Goal: Information Seeking & Learning: Learn about a topic

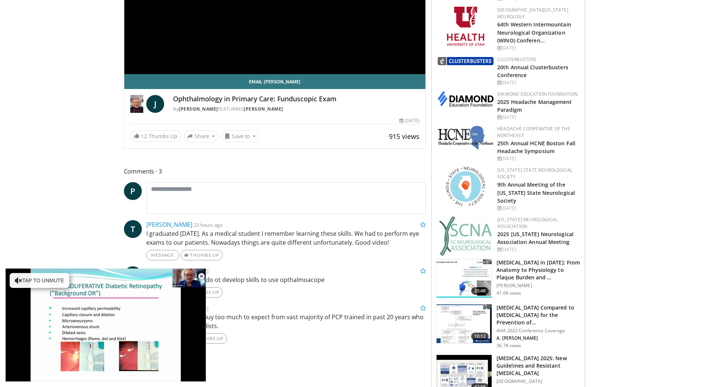
scroll to position [186, 0]
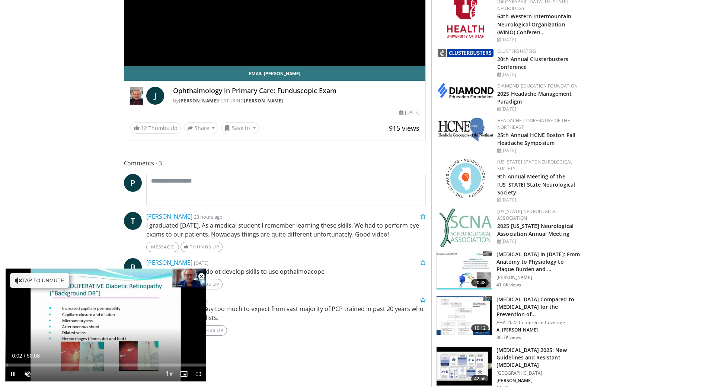
click at [204, 277] on span "Video Player" at bounding box center [201, 276] width 15 height 15
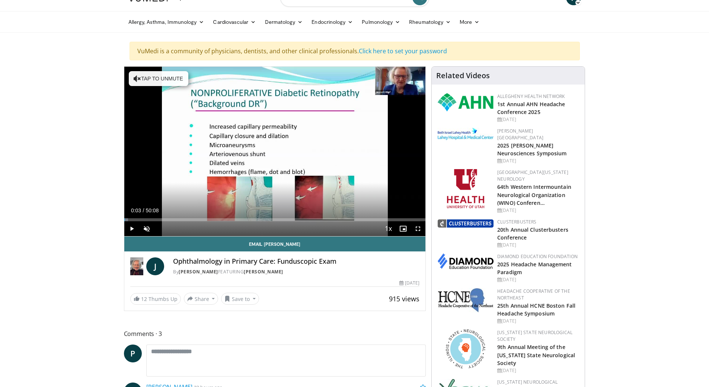
scroll to position [0, 0]
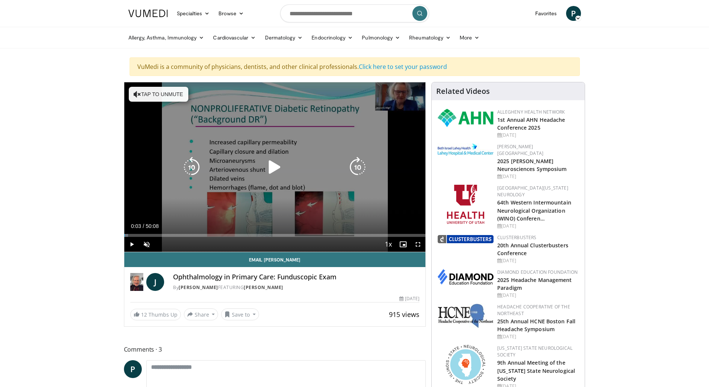
click at [272, 168] on icon "Video Player" at bounding box center [274, 167] width 21 height 21
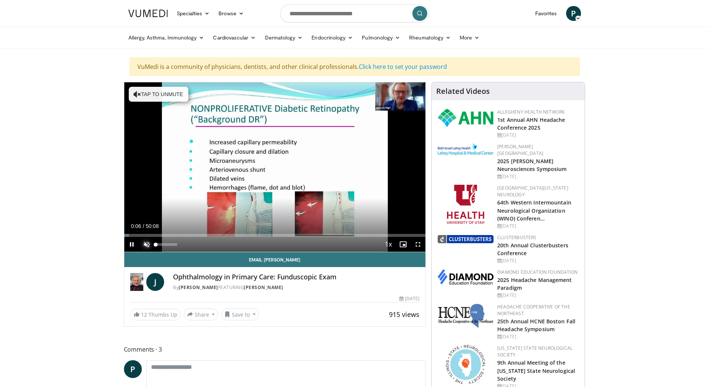
click at [145, 242] on span "Video Player" at bounding box center [146, 244] width 15 height 15
click at [132, 235] on div "Progress Bar" at bounding box center [132, 235] width 1 height 3
click at [136, 234] on div "Progress Bar" at bounding box center [136, 235] width 1 height 3
click at [142, 235] on div "Progress Bar" at bounding box center [142, 235] width 1 height 3
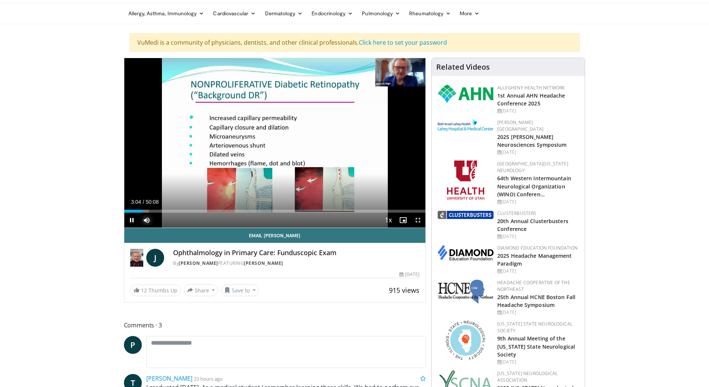
scroll to position [37, 0]
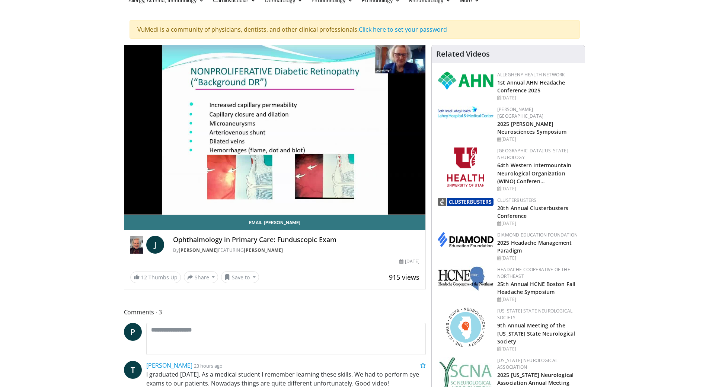
click at [151, 199] on video-js "**********" at bounding box center [275, 130] width 302 height 170
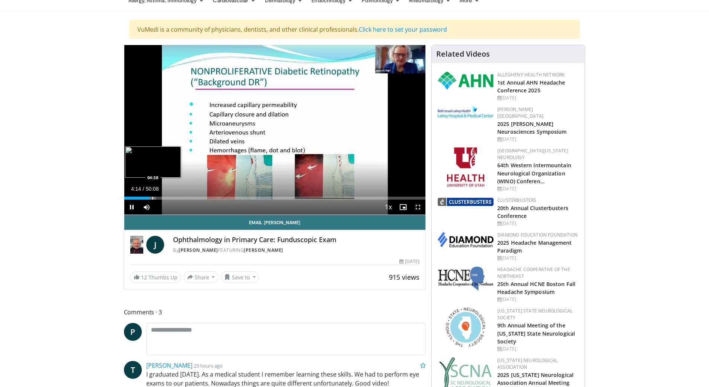
click at [152, 200] on div "Progress Bar" at bounding box center [152, 198] width 1 height 3
click at [156, 198] on div "Progress Bar" at bounding box center [156, 198] width 1 height 3
click at [160, 198] on div "Progress Bar" at bounding box center [160, 198] width 1 height 3
click at [163, 199] on div "Progress Bar" at bounding box center [163, 198] width 1 height 3
click at [168, 198] on div "Progress Bar" at bounding box center [168, 198] width 1 height 3
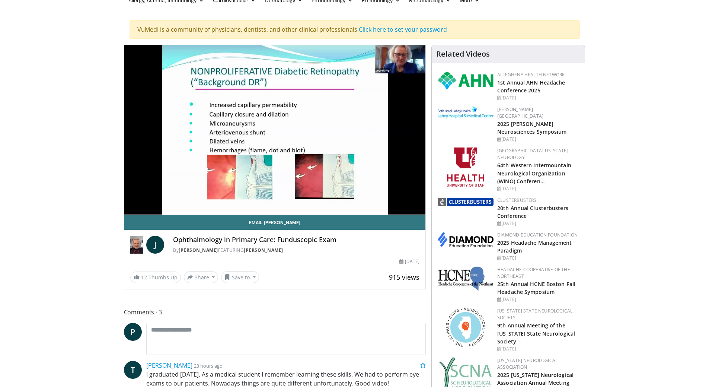
click at [173, 198] on video-js "**********" at bounding box center [275, 130] width 302 height 170
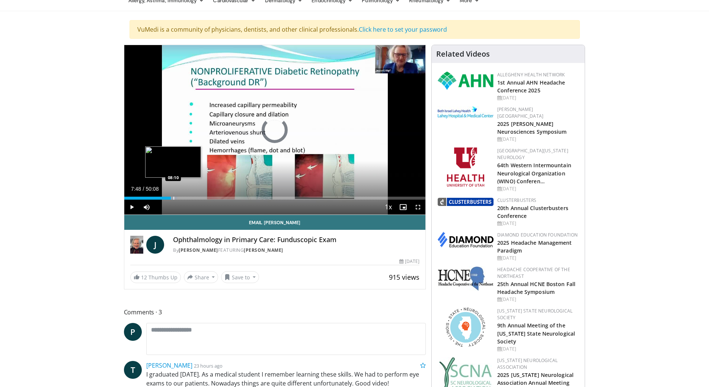
click at [173, 197] on div "Progress Bar" at bounding box center [173, 198] width 1 height 3
click at [175, 195] on div "Loaded : 18.61% 08:32 08:32" at bounding box center [275, 195] width 302 height 7
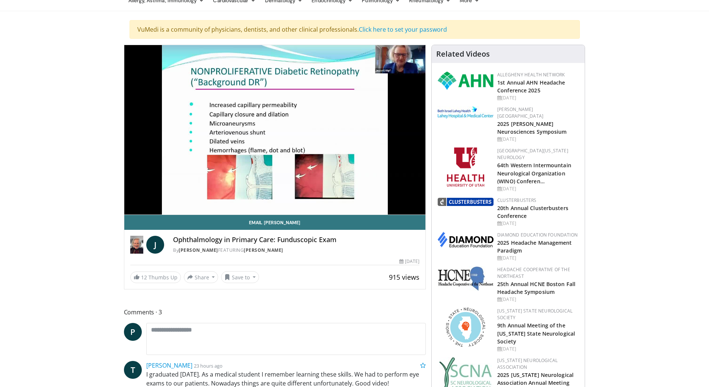
click at [178, 198] on video-js "**********" at bounding box center [275, 130] width 302 height 170
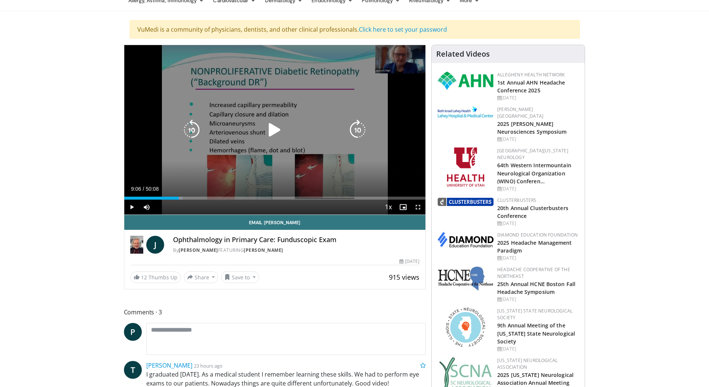
click at [0, 0] on div "Progress Bar" at bounding box center [0, 0] width 0 height 0
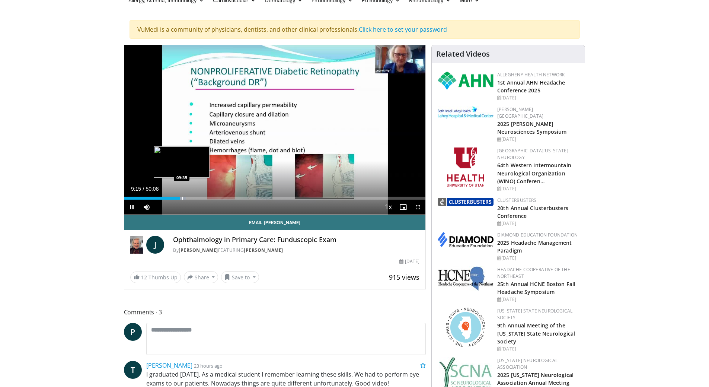
click at [182, 197] on div "Progress Bar" at bounding box center [182, 198] width 1 height 3
click at [187, 197] on div "Progress Bar" at bounding box center [187, 198] width 1 height 3
click at [191, 197] on div "Progress Bar" at bounding box center [191, 198] width 1 height 3
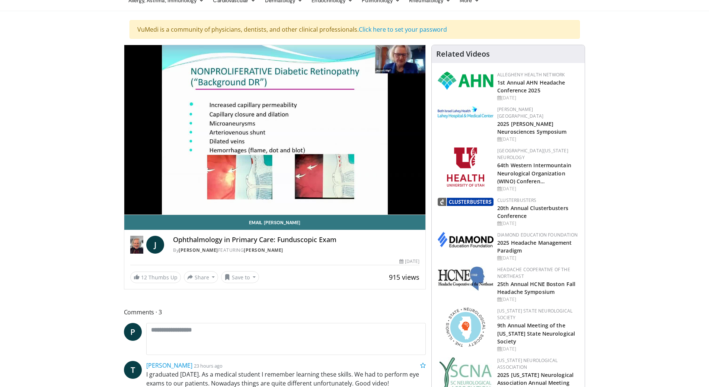
click at [192, 197] on video-js "**********" at bounding box center [275, 130] width 302 height 170
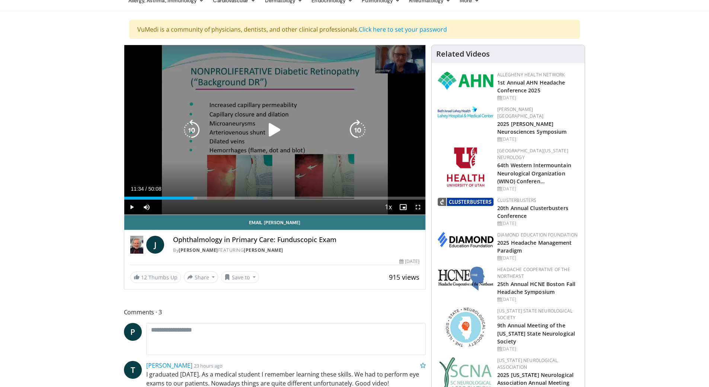
click at [194, 196] on div "Loaded : 24.26% 11:34 11:34" at bounding box center [275, 195] width 302 height 7
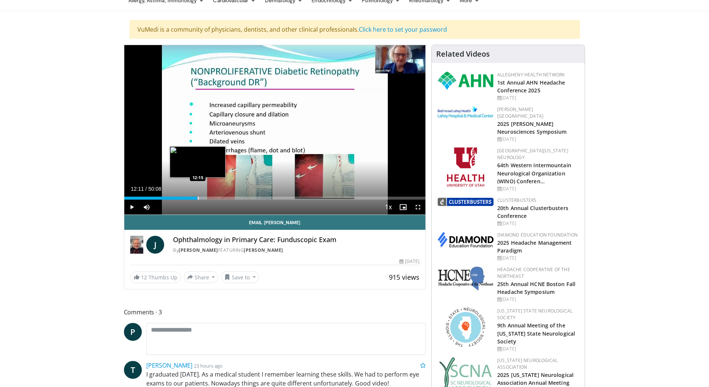
click at [198, 197] on div "Progress Bar" at bounding box center [198, 198] width 1 height 3
click at [200, 197] on div "Progress Bar" at bounding box center [200, 198] width 1 height 3
click at [203, 198] on div "Progress Bar" at bounding box center [203, 198] width 1 height 3
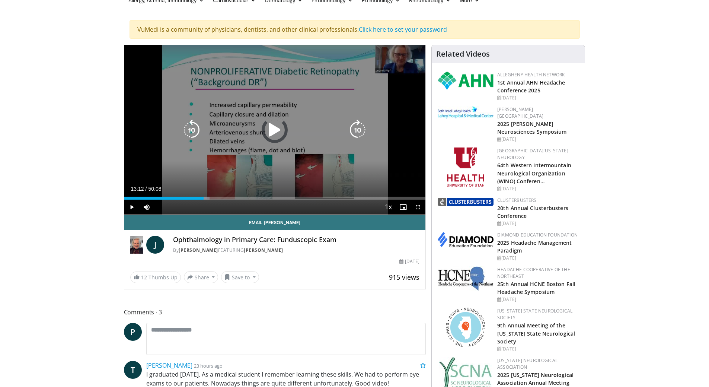
click at [0, 0] on div "Progress Bar" at bounding box center [0, 0] width 0 height 0
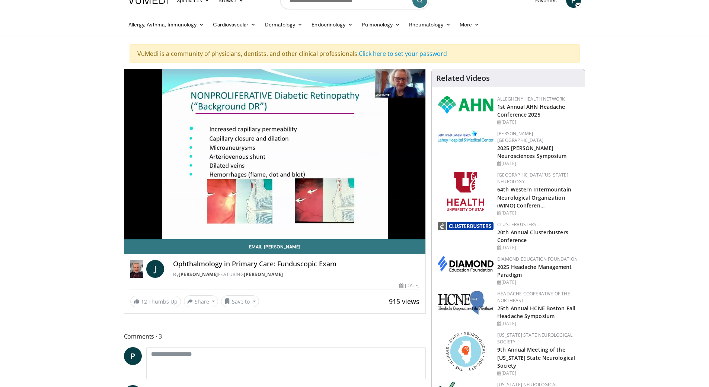
scroll to position [0, 0]
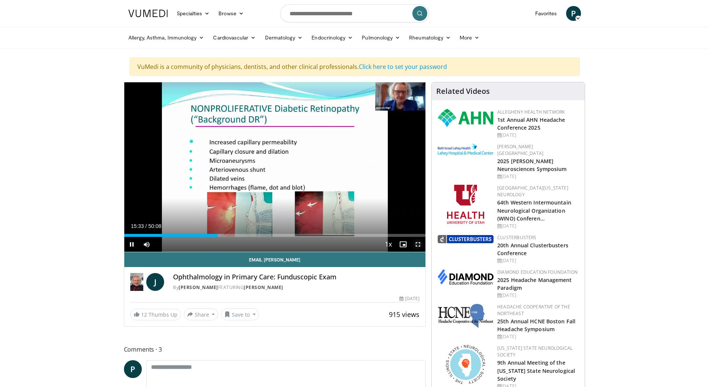
click at [419, 246] on span "Video Player" at bounding box center [418, 244] width 15 height 15
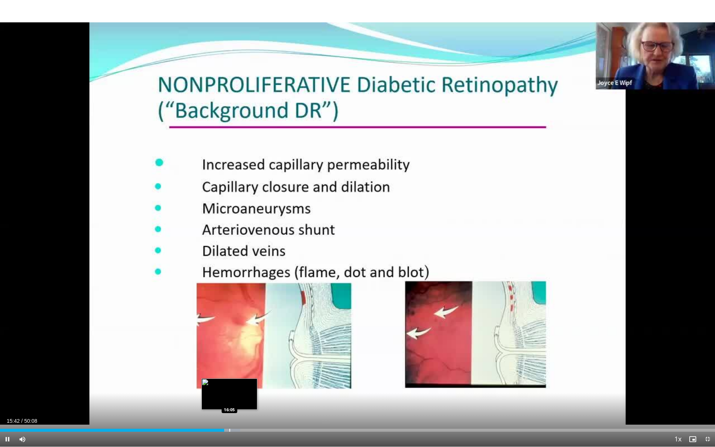
click at [229, 386] on div "Progress Bar" at bounding box center [229, 430] width 1 height 3
click at [240, 386] on div "Progress Bar" at bounding box center [240, 430] width 1 height 3
click at [251, 386] on div "Loaded : 36.89% 17:27 17:39" at bounding box center [357, 430] width 715 height 3
click at [254, 386] on div "Progress Bar" at bounding box center [254, 430] width 1 height 3
click at [260, 386] on div "Progress Bar" at bounding box center [260, 430] width 1 height 3
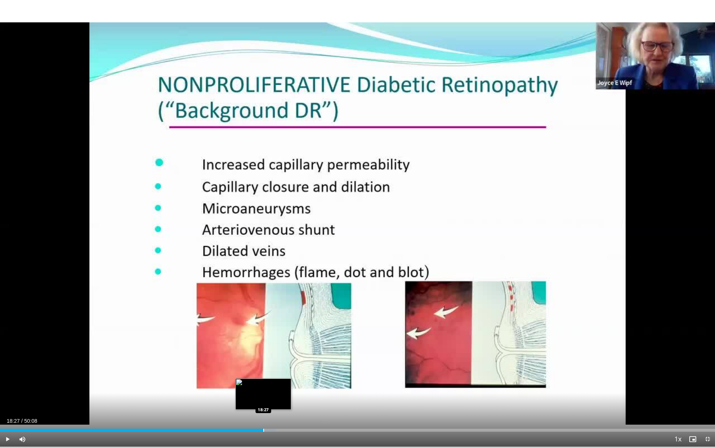
click at [263, 386] on div "Progress Bar" at bounding box center [263, 430] width 1 height 3
click at [268, 386] on div "Progress Bar" at bounding box center [268, 430] width 1 height 3
click at [274, 386] on div "Progress Bar" at bounding box center [274, 430] width 1 height 3
click at [283, 386] on div "Progress Bar" at bounding box center [283, 430] width 1 height 3
click at [285, 386] on div "Loaded : 41.87% 19:57 20:02" at bounding box center [357, 430] width 715 height 3
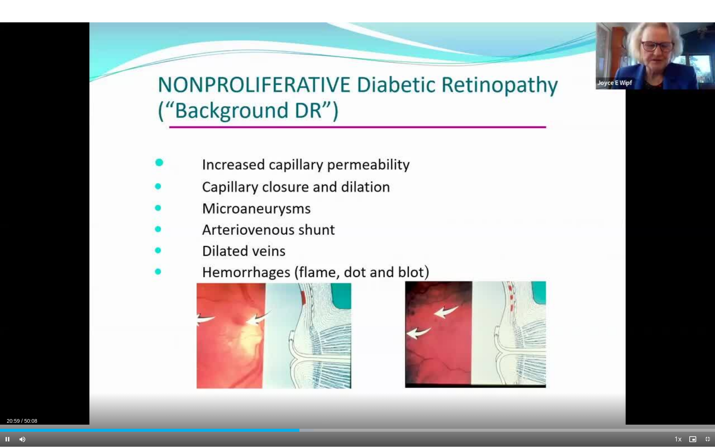
click at [270, 386] on div "Current Time 20:59 / Duration 50:08 Pause Skip Backward Skip Forward Mute 95% L…" at bounding box center [357, 438] width 715 height 15
click at [302, 386] on div "Progress Bar" at bounding box center [302, 430] width 1 height 3
click at [307, 386] on div "Progress Bar" at bounding box center [307, 430] width 1 height 3
click at [316, 386] on div "Progress Bar" at bounding box center [316, 430] width 1 height 3
click at [324, 386] on div "Progress Bar" at bounding box center [323, 430] width 1 height 3
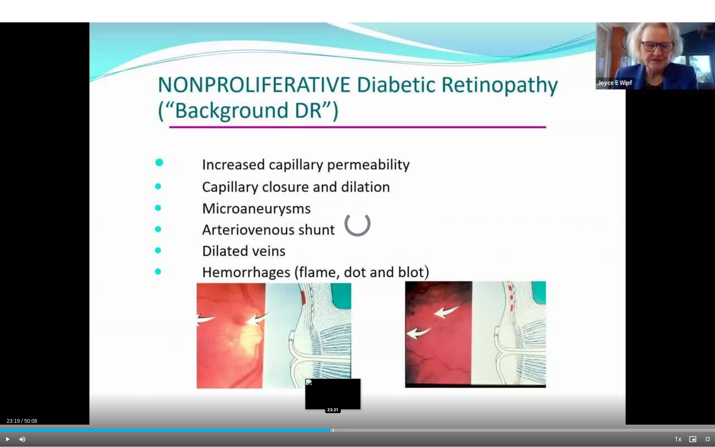
click at [332, 386] on div "Loaded : 48.46% 23:19 23:21" at bounding box center [357, 427] width 715 height 7
click at [338, 386] on div "Progress Bar" at bounding box center [338, 430] width 1 height 3
click at [345, 386] on div "Progress Bar" at bounding box center [345, 430] width 1 height 3
click at [350, 386] on div "Progress Bar" at bounding box center [350, 430] width 1 height 3
click at [355, 386] on div "Loaded : 51.43% 24:53 24:53" at bounding box center [357, 427] width 715 height 7
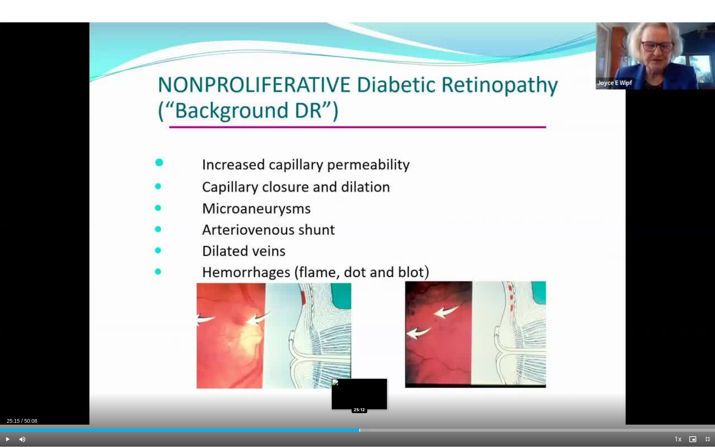
click at [360, 386] on div "Loaded : 51.76% 24:54 25:12" at bounding box center [357, 427] width 715 height 7
click at [365, 386] on div "Loaded : 52.51% 25:19 25:35" at bounding box center [357, 427] width 715 height 7
click at [373, 386] on div "Progress Bar" at bounding box center [373, 430] width 1 height 3
click at [381, 386] on div "Progress Bar" at bounding box center [381, 430] width 1 height 3
click at [386, 386] on div "Progress Bar" at bounding box center [386, 430] width 1 height 3
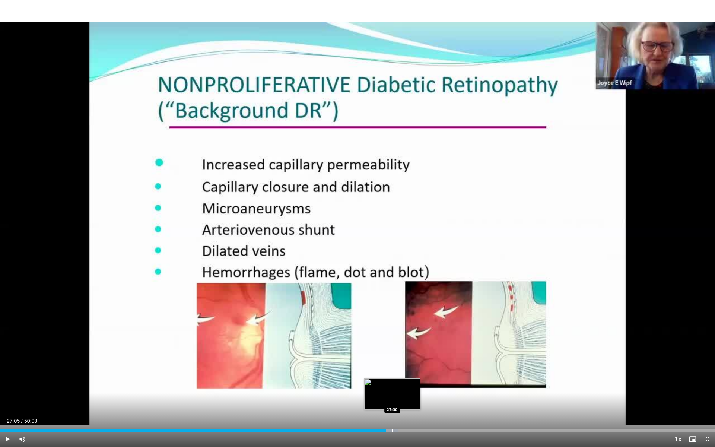
click at [392, 386] on div "Progress Bar" at bounding box center [392, 430] width 1 height 3
click at [397, 386] on div "10 seconds Tap to unmute" at bounding box center [357, 223] width 715 height 446
click at [398, 386] on div "Progress Bar" at bounding box center [398, 430] width 1 height 3
click at [400, 386] on div "Progress Bar" at bounding box center [399, 430] width 1 height 3
click at [401, 386] on div "Progress Bar" at bounding box center [401, 430] width 1 height 3
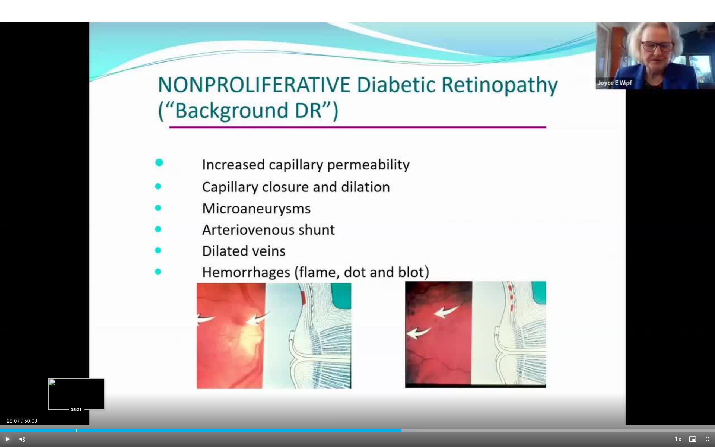
drag, startPoint x: 7, startPoint y: 437, endPoint x: 55, endPoint y: 428, distance: 48.5
click at [9, 386] on span "Video Player" at bounding box center [7, 438] width 15 height 15
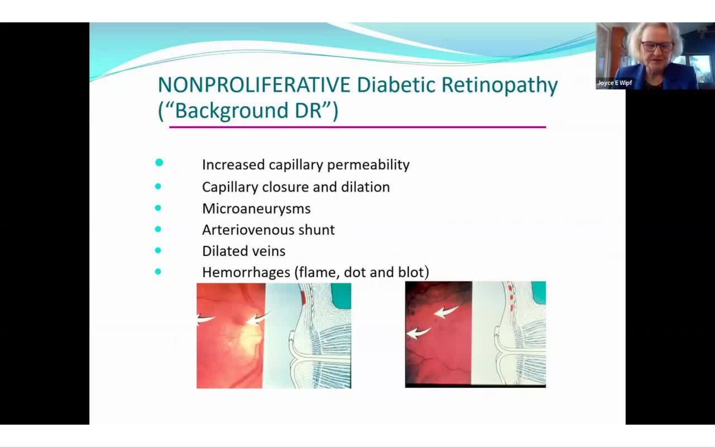
click at [404, 386] on div "10 seconds Tap to unmute" at bounding box center [357, 223] width 715 height 446
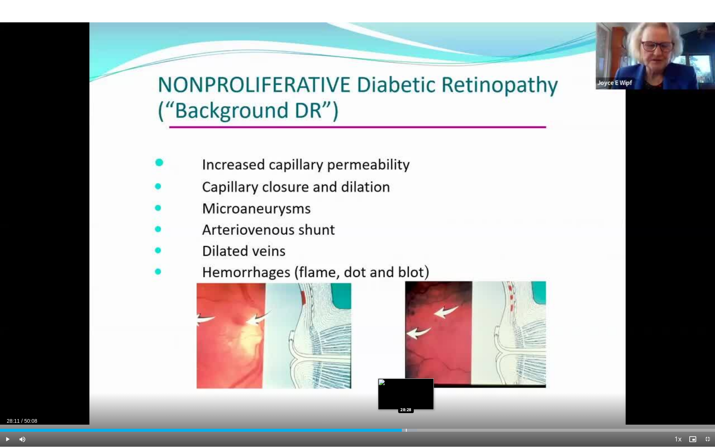
click at [405, 386] on div "Loaded : 58.35% 28:11 28:28" at bounding box center [357, 430] width 715 height 3
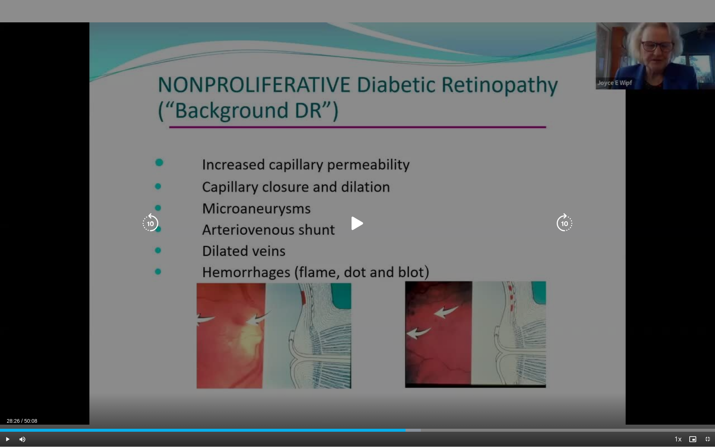
click at [378, 376] on div "10 seconds Tap to unmute" at bounding box center [357, 223] width 715 height 446
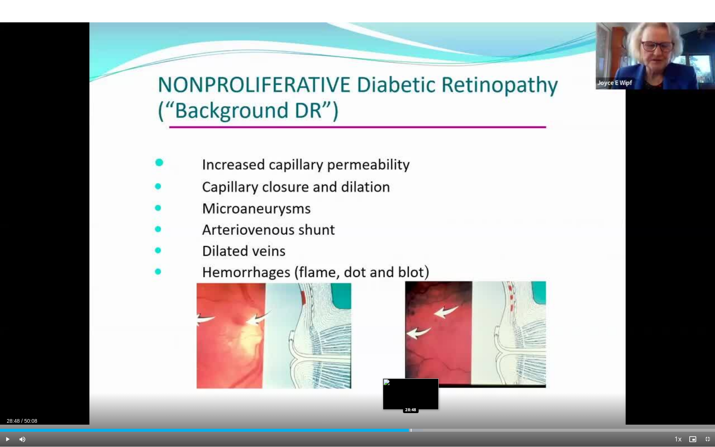
click at [411, 386] on div "Progress Bar" at bounding box center [411, 430] width 1 height 3
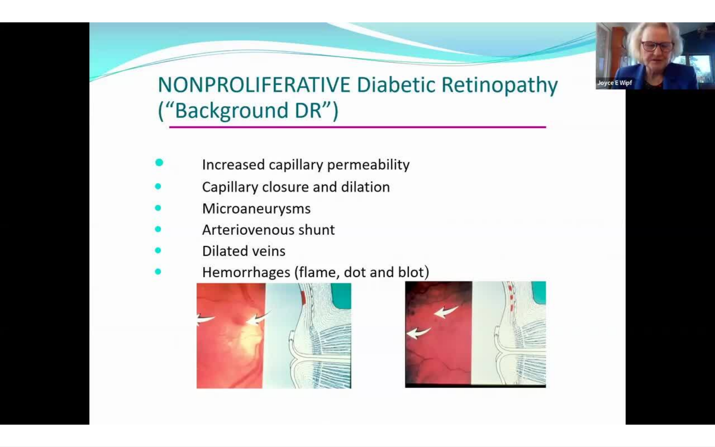
click at [413, 386] on video-js "**********" at bounding box center [357, 223] width 715 height 447
click at [416, 386] on div "10 seconds Tap to unmute" at bounding box center [357, 223] width 715 height 446
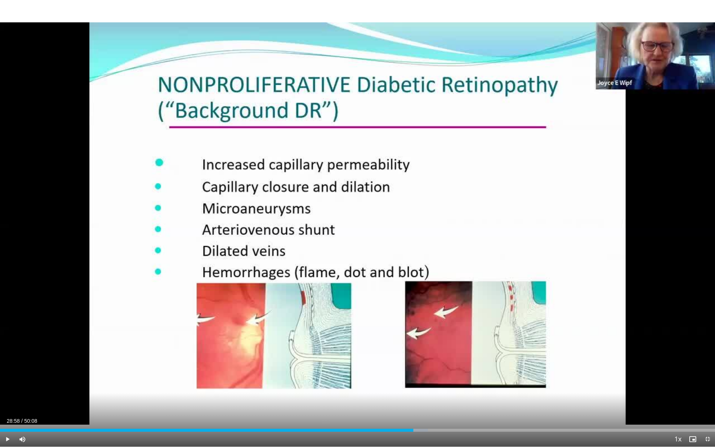
click at [419, 386] on div "Current Time 28:58 / Duration 50:08" at bounding box center [357, 420] width 715 height 7
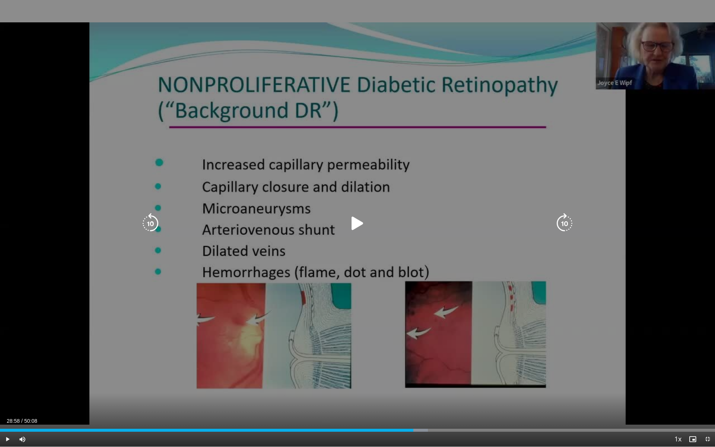
click at [416, 386] on div "10 seconds Tap to unmute" at bounding box center [357, 223] width 715 height 446
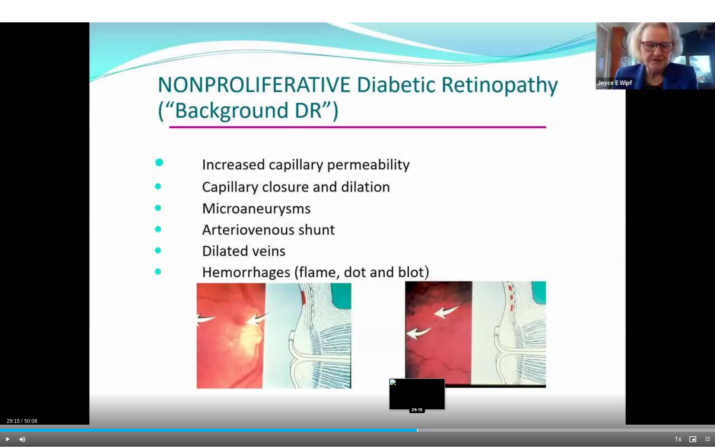
click at [417, 386] on div "Loaded : 60.00% 29:15 29:15" at bounding box center [357, 427] width 715 height 7
click at [434, 386] on div "Progress Bar" at bounding box center [433, 430] width 1 height 3
click at [436, 386] on div "Progress Bar" at bounding box center [436, 430] width 1 height 3
click at [442, 386] on div "Progress Bar" at bounding box center [442, 430] width 1 height 3
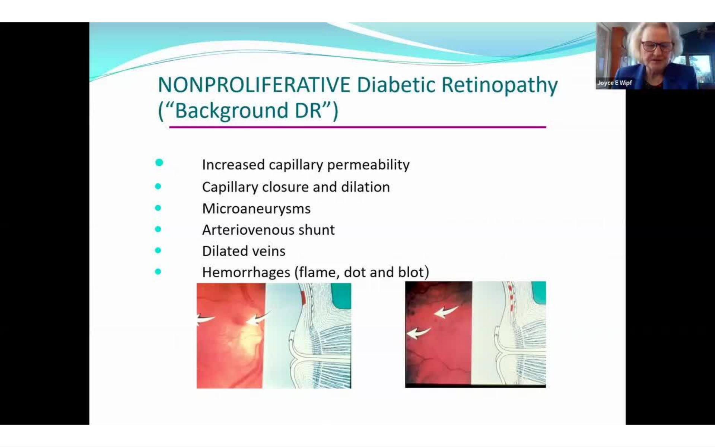
click at [445, 386] on video-js "**********" at bounding box center [357, 223] width 715 height 447
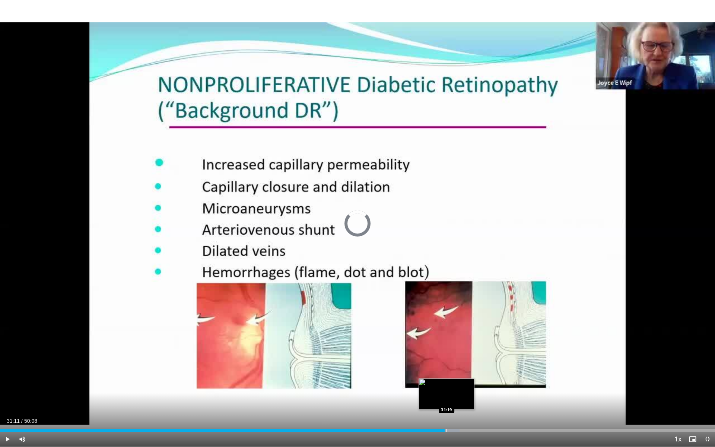
click at [446, 386] on div "Progress Bar" at bounding box center [446, 430] width 1 height 3
click at [459, 386] on div "Progress Bar" at bounding box center [459, 430] width 1 height 3
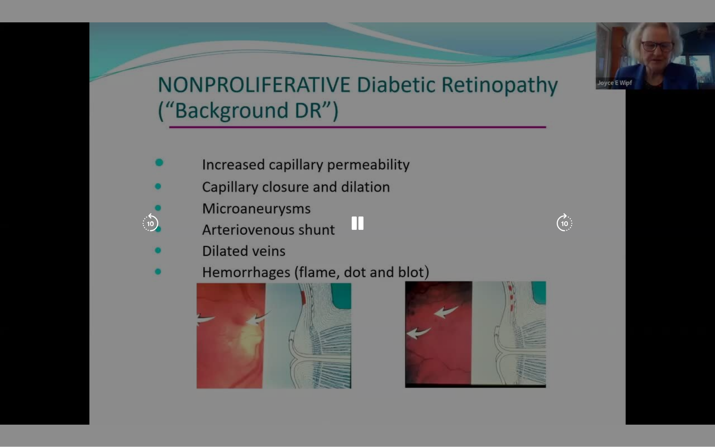
click at [462, 386] on video-js "**********" at bounding box center [357, 223] width 715 height 447
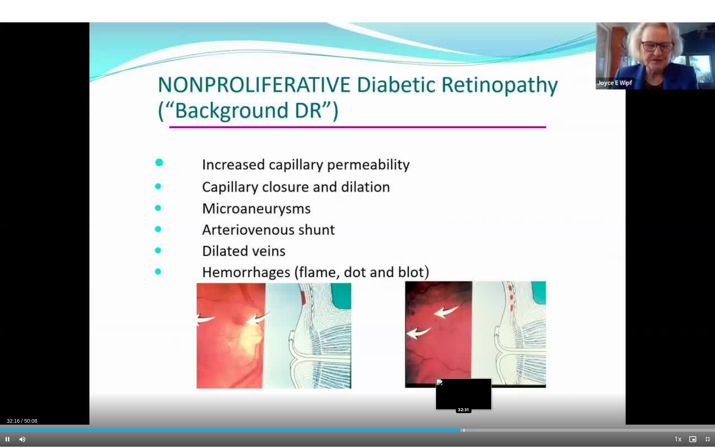
click at [464, 386] on div "Progress Bar" at bounding box center [464, 430] width 1 height 3
click at [468, 386] on div "Progress Bar" at bounding box center [468, 430] width 1 height 3
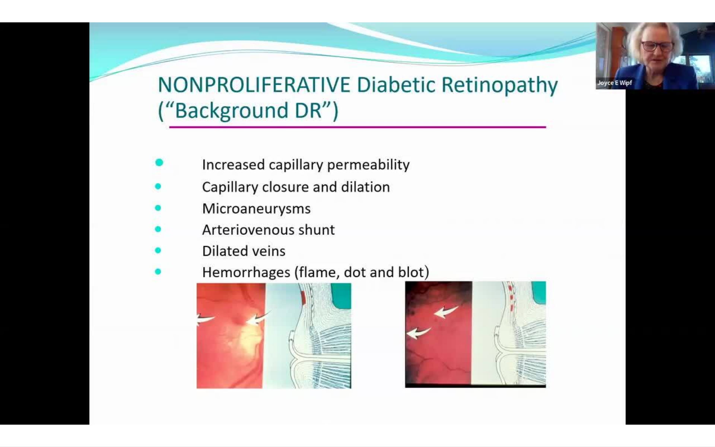
click at [474, 386] on div "10 seconds Tap to unmute" at bounding box center [357, 223] width 715 height 446
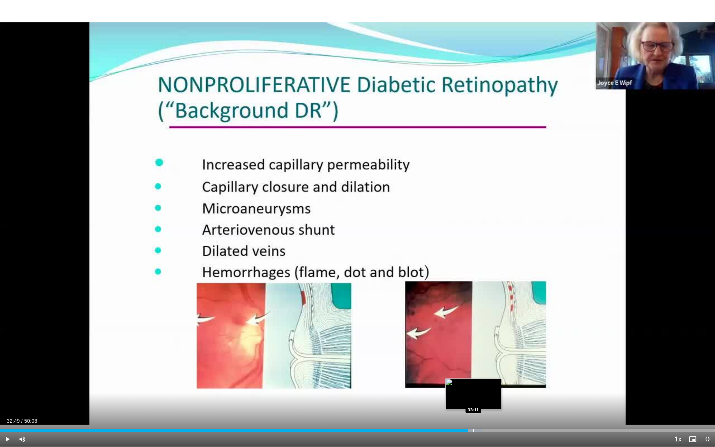
click at [474, 386] on div "Loaded : 67.47% 32:49 33:11" at bounding box center [357, 427] width 715 height 7
click at [481, 386] on div "Progress Bar" at bounding box center [481, 430] width 1 height 3
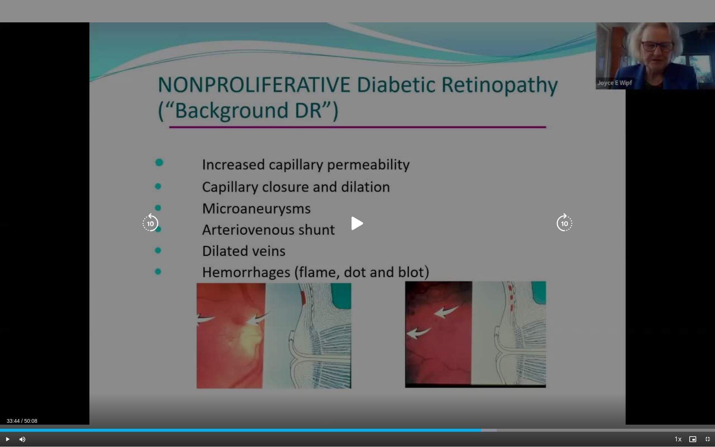
drag, startPoint x: 292, startPoint y: 351, endPoint x: 305, endPoint y: 353, distance: 13.4
click at [303, 356] on div "10 seconds Tap to unmute" at bounding box center [357, 223] width 715 height 446
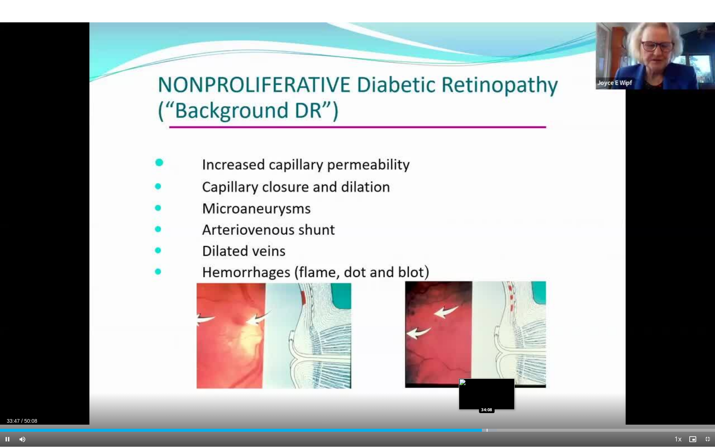
click at [486, 386] on div "Progress Bar" at bounding box center [485, 430] width 22 height 3
click at [495, 386] on div "Progress Bar" at bounding box center [495, 430] width 1 height 3
click at [501, 386] on div "Loaded : 71.45% 35:09 35:09" at bounding box center [357, 427] width 715 height 7
click at [507, 386] on div "Progress Bar" at bounding box center [507, 430] width 1 height 3
click at [515, 386] on div "Progress Bar" at bounding box center [515, 430] width 1 height 3
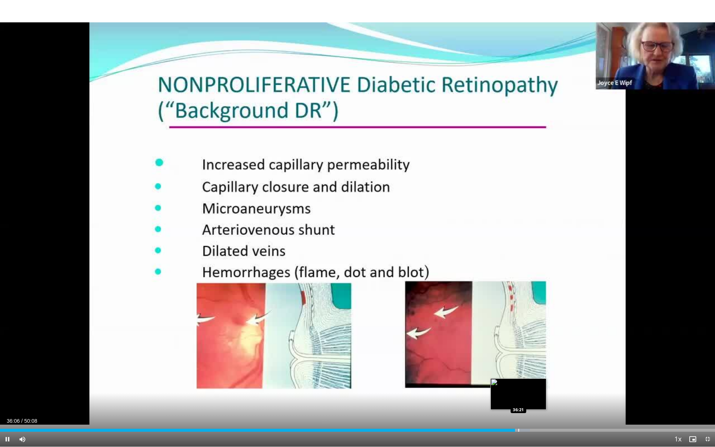
click at [518, 386] on div "Progress Bar" at bounding box center [518, 430] width 1 height 3
click at [521, 386] on div "Progress Bar" at bounding box center [521, 430] width 1 height 3
click at [526, 386] on div "Progress Bar" at bounding box center [526, 430] width 1 height 3
click at [529, 386] on div "Progress Bar" at bounding box center [529, 430] width 1 height 3
click at [533, 386] on div "Progress Bar" at bounding box center [533, 430] width 1 height 3
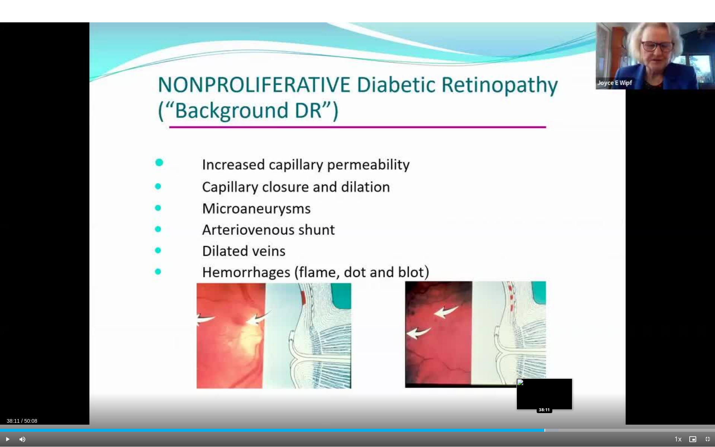
click at [544, 386] on div "Progress Bar" at bounding box center [544, 430] width 1 height 3
click at [557, 386] on div "Progress Bar" at bounding box center [556, 430] width 1 height 3
click at [560, 386] on div "Progress Bar" at bounding box center [560, 430] width 1 height 3
click at [564, 386] on div "Progress Bar" at bounding box center [564, 430] width 1 height 3
click at [570, 386] on div "Progress Bar" at bounding box center [570, 430] width 1 height 3
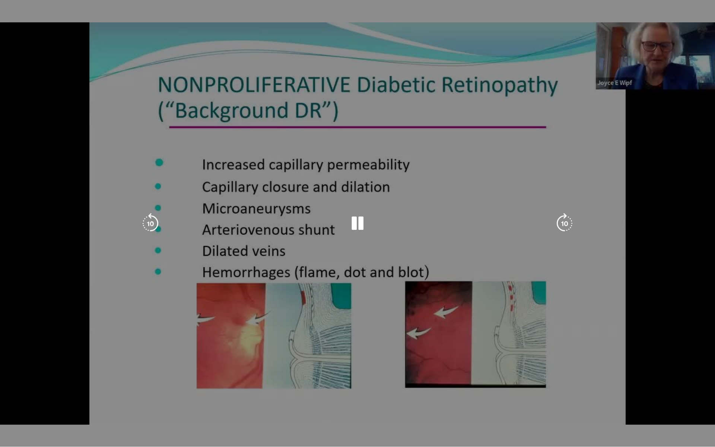
click at [574, 386] on video-js "**********" at bounding box center [357, 223] width 715 height 447
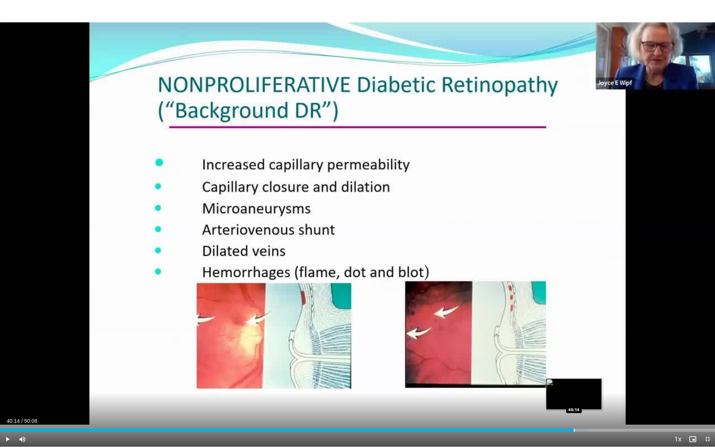
click at [574, 386] on div "Progress Bar" at bounding box center [574, 430] width 1 height 3
click at [584, 386] on div "Progress Bar" at bounding box center [583, 430] width 1 height 3
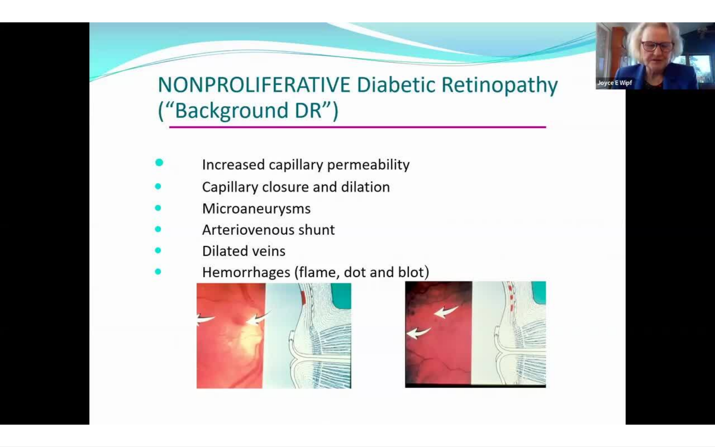
click at [588, 386] on div "10 seconds Tap to unmute" at bounding box center [357, 223] width 715 height 446
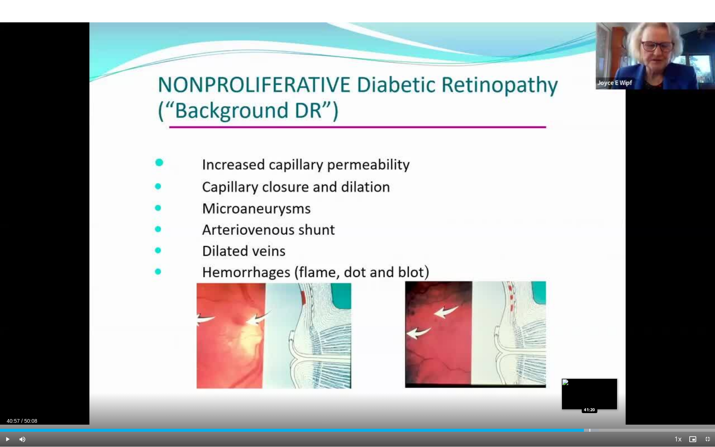
click at [589, 386] on div "Progress Bar" at bounding box center [589, 430] width 1 height 3
click at [594, 386] on div "Current Time 41:20 / Duration 50:08 Play Skip Backward Skip Forward Mute 95% Lo…" at bounding box center [357, 438] width 715 height 15
click at [593, 386] on div "Progress Bar" at bounding box center [593, 430] width 1 height 3
click at [601, 386] on div "Progress Bar" at bounding box center [597, 430] width 22 height 3
click at [607, 386] on div "Progress Bar" at bounding box center [607, 430] width 1 height 3
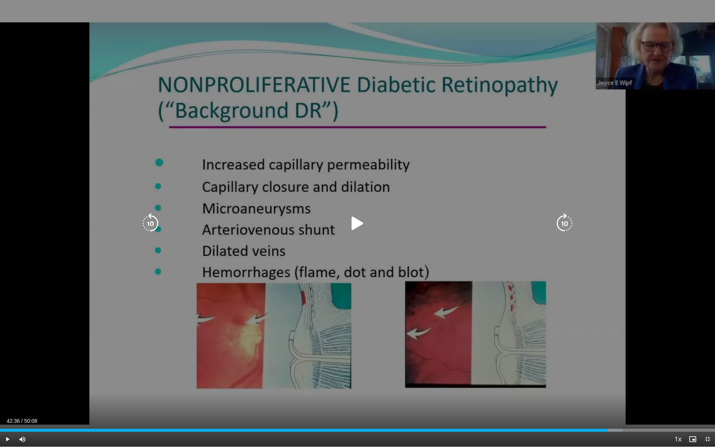
click at [351, 358] on div "10 seconds Tap to unmute" at bounding box center [357, 223] width 715 height 446
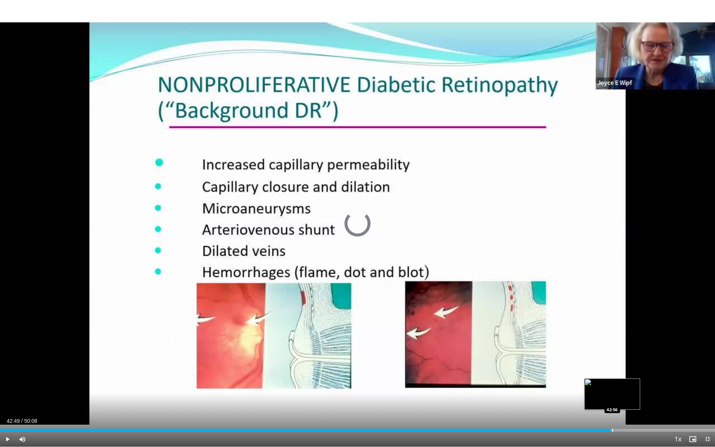
click at [612, 386] on div "Progress Bar" at bounding box center [612, 430] width 1 height 3
click at [625, 386] on div "Progress Bar" at bounding box center [625, 430] width 1 height 3
click at [630, 386] on div "Loaded : 89.67% 43:53 44:08" at bounding box center [357, 427] width 715 height 7
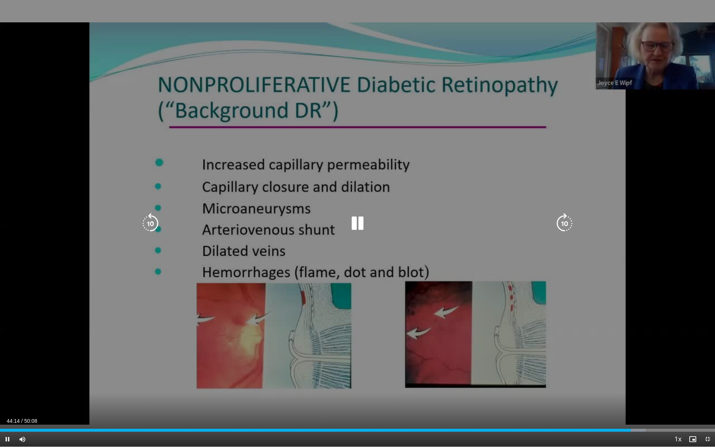
click at [634, 386] on div "Loaded : 90.33% 44:14 44:19" at bounding box center [357, 427] width 715 height 7
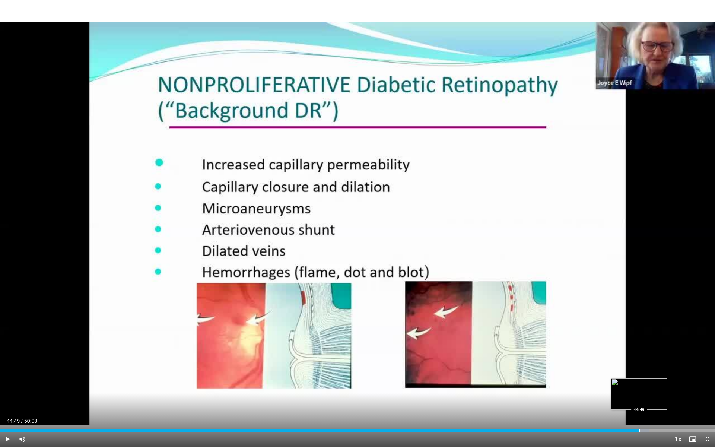
click at [639, 386] on div "Loaded : 90.73% 44:49 44:49" at bounding box center [357, 427] width 715 height 7
click at [643, 386] on div "Progress Bar" at bounding box center [643, 430] width 1 height 3
click at [634, 386] on div "Loaded : 90.99% 44:30 44:30" at bounding box center [357, 430] width 715 height 3
click at [636, 386] on div "Progress Bar" at bounding box center [636, 430] width 1 height 3
click at [635, 386] on div "Progress Bar" at bounding box center [635, 430] width 1 height 3
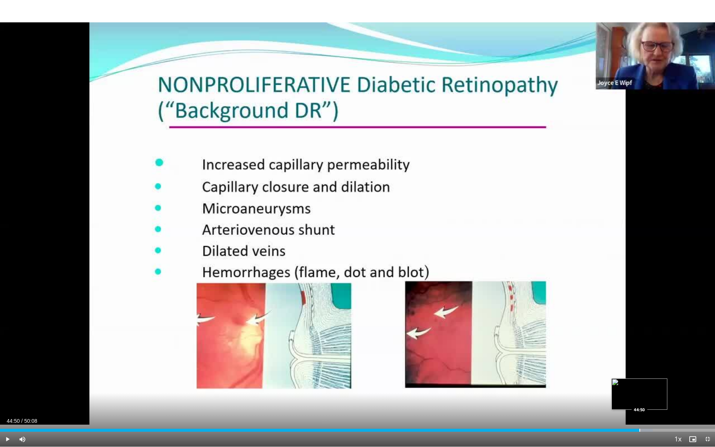
click at [639, 386] on div "Progress Bar" at bounding box center [639, 430] width 1 height 3
click at [642, 386] on div "Loaded : 91.65% 45:01 45:01" at bounding box center [357, 427] width 715 height 7
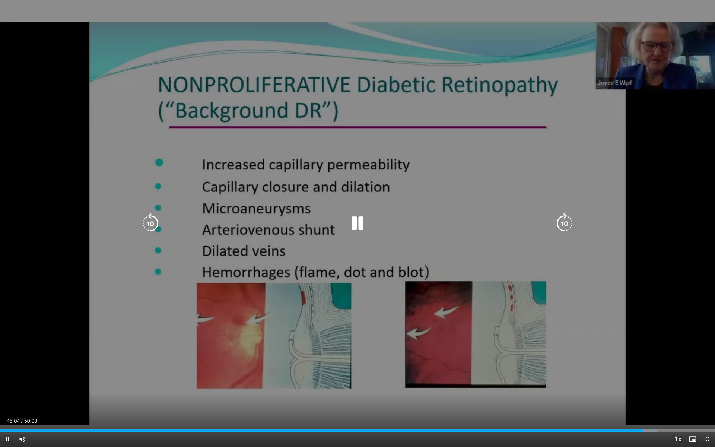
click at [0, 0] on div "Progress Bar" at bounding box center [0, 0] width 0 height 0
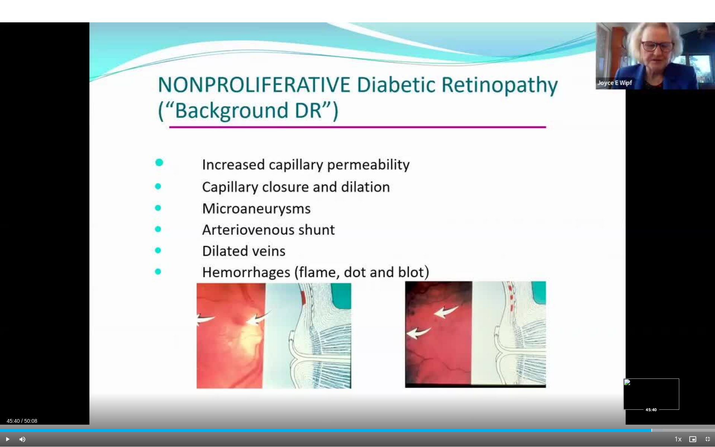
click at [651, 386] on div "Loaded : 92.64% 45:40 45:40" at bounding box center [357, 427] width 715 height 7
click at [660, 386] on div "Loaded : 93.30% 45:41 46:16" at bounding box center [357, 427] width 715 height 7
click at [666, 386] on div "Loaded : 94.62% 46:20 46:46" at bounding box center [357, 430] width 715 height 3
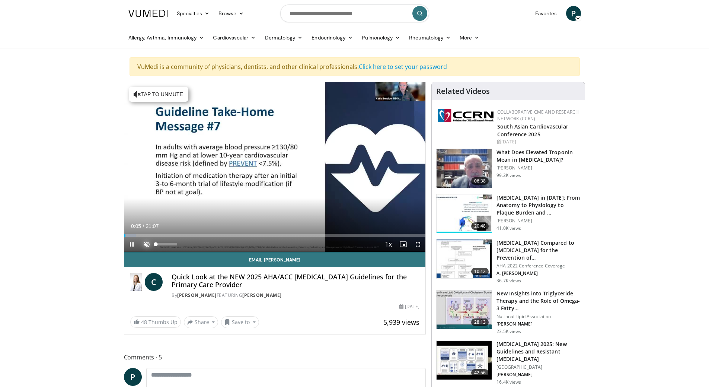
click at [146, 241] on span "Video Player" at bounding box center [146, 244] width 15 height 15
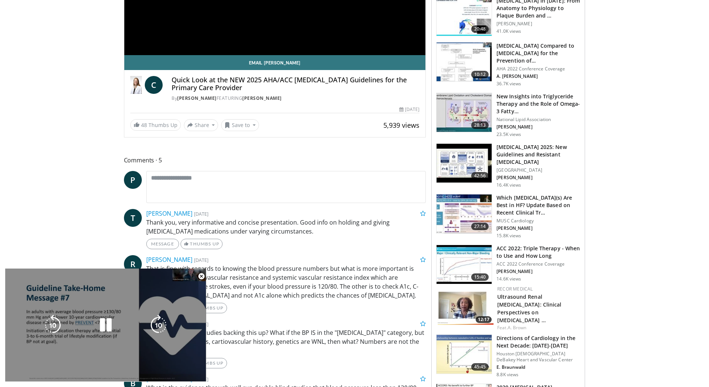
scroll to position [186, 0]
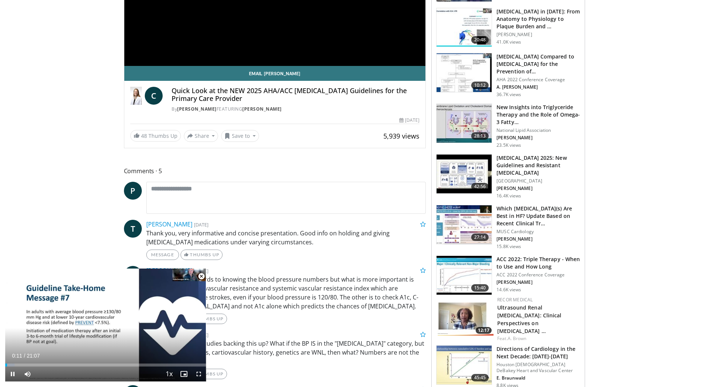
click at [200, 276] on span "Video Player" at bounding box center [201, 276] width 15 height 15
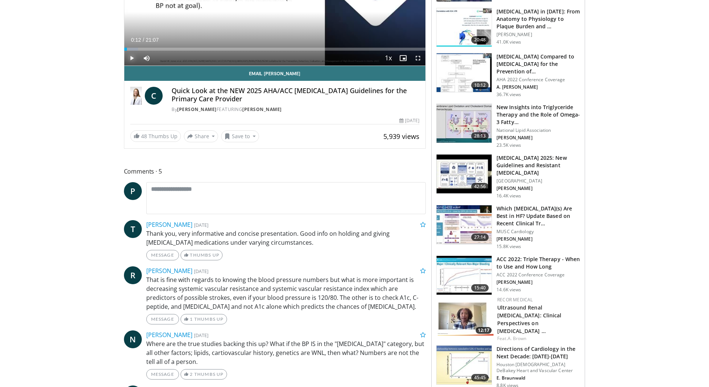
click at [134, 56] on span "Video Player" at bounding box center [131, 58] width 15 height 15
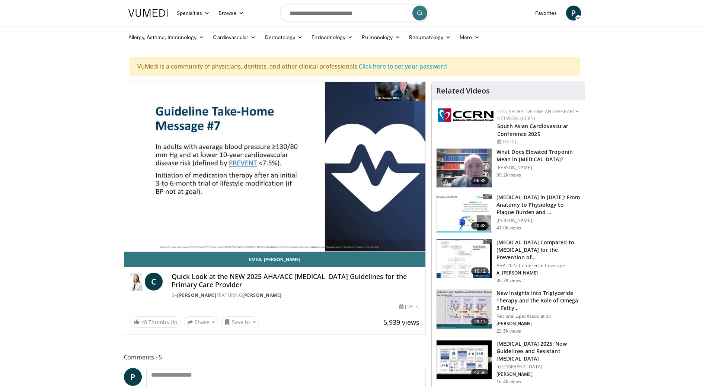
scroll to position [0, 0]
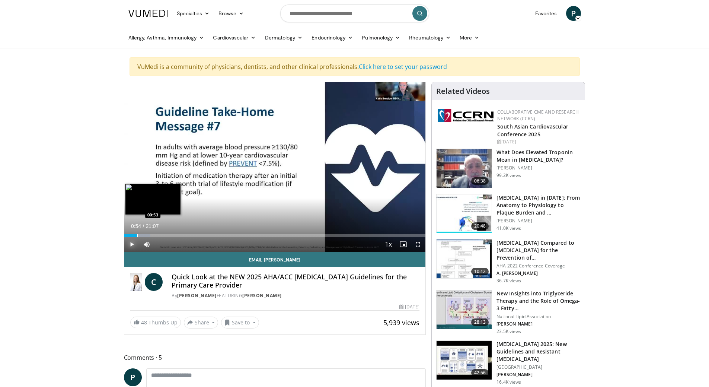
click at [137, 236] on div "Progress Bar" at bounding box center [137, 235] width 1 height 3
click at [141, 236] on div "Progress Bar" at bounding box center [141, 235] width 1 height 3
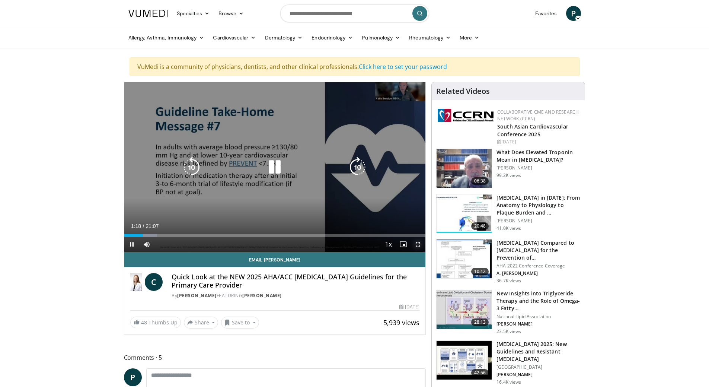
drag, startPoint x: 418, startPoint y: 243, endPoint x: 420, endPoint y: 289, distance: 45.8
click at [420, 244] on span "Video Player" at bounding box center [418, 244] width 15 height 15
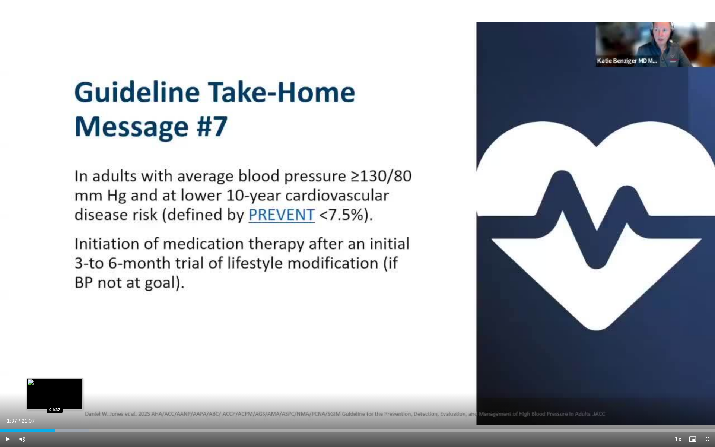
click at [55, 386] on div "Progress Bar" at bounding box center [55, 430] width 1 height 3
click at [60, 386] on div "Loaded : 12.52% 01:46 01:46" at bounding box center [357, 427] width 715 height 7
click at [67, 386] on div "Loaded : 14.09% 01:52 01:58" at bounding box center [357, 427] width 715 height 7
click at [70, 386] on div "Progress Bar" at bounding box center [69, 430] width 1 height 3
click at [71, 386] on div "Progress Bar" at bounding box center [71, 430] width 1 height 3
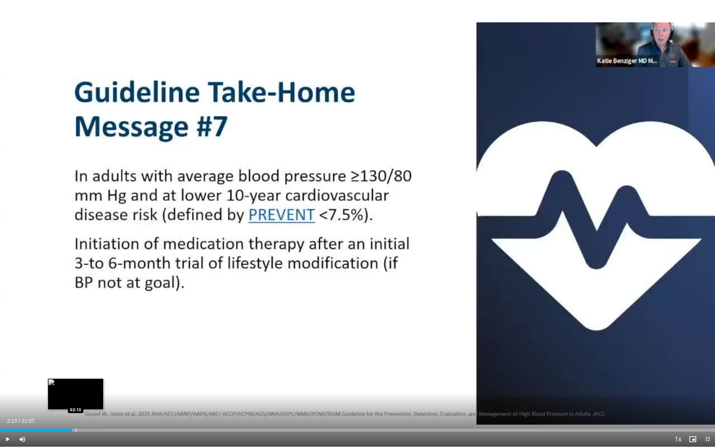
click at [76, 386] on div "Progress Bar" at bounding box center [76, 430] width 1 height 3
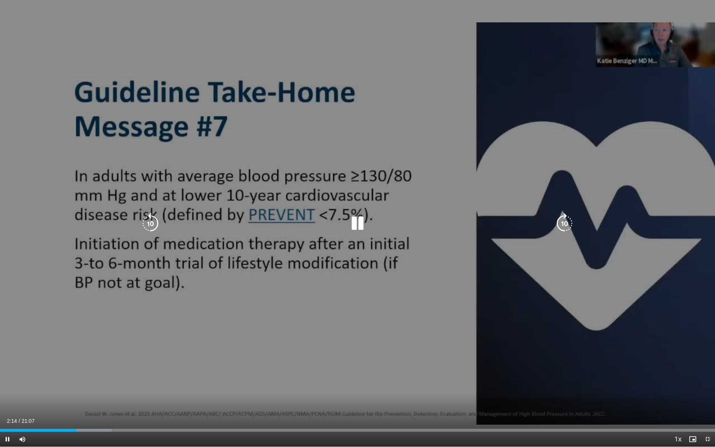
click at [82, 386] on div "Loaded : 15.65% 02:15 02:19" at bounding box center [357, 430] width 715 height 3
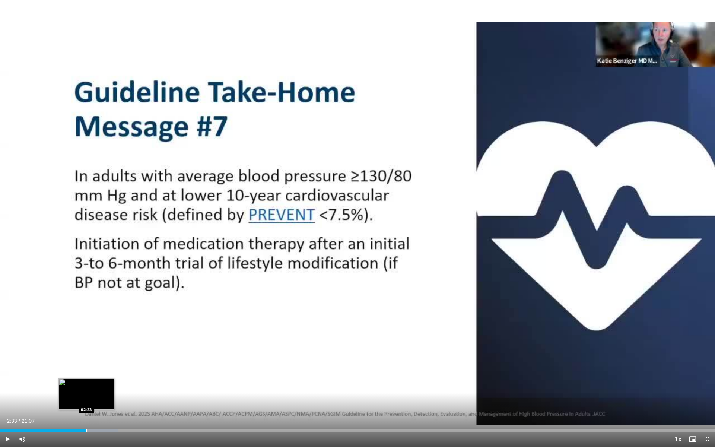
click at [86, 386] on div "Progress Bar" at bounding box center [86, 430] width 1 height 3
click at [96, 386] on div "Loaded : 17.36% 02:50 02:50" at bounding box center [357, 427] width 715 height 7
click at [100, 386] on div "Progress Bar" at bounding box center [100, 430] width 1 height 3
click at [104, 386] on div "Progress Bar" at bounding box center [104, 430] width 1 height 3
click at [108, 386] on div "Current Time 3:04 / Duration 21:07 Pause Skip Backward Skip Forward Mute 100% L…" at bounding box center [357, 438] width 715 height 15
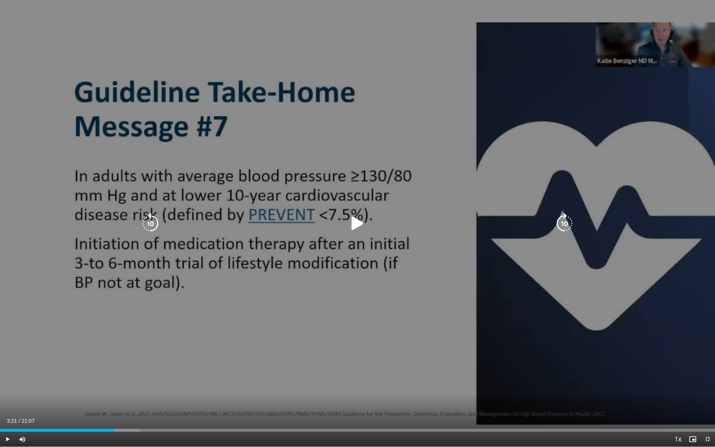
click at [114, 386] on div "Loaded : 19.57% 03:21 03:11" at bounding box center [357, 430] width 715 height 3
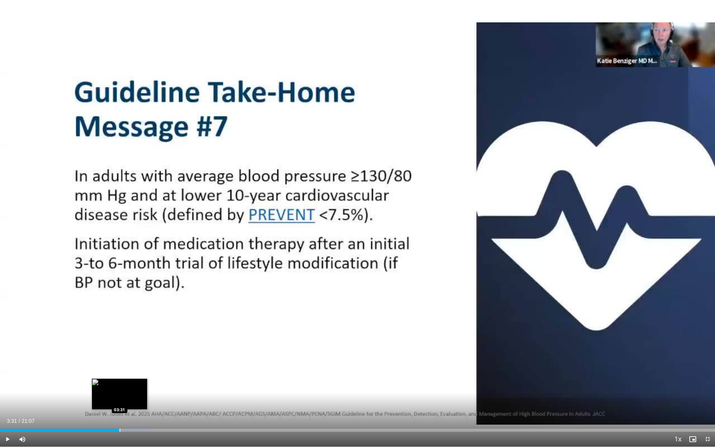
click at [120, 386] on div "Progress Bar" at bounding box center [120, 430] width 1 height 3
click at [124, 386] on div "Progress Bar" at bounding box center [124, 430] width 1 height 3
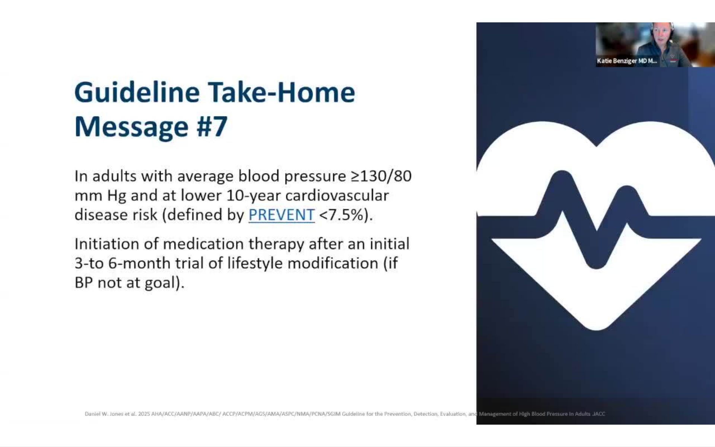
click at [134, 386] on div "10 seconds Tap to unmute" at bounding box center [357, 223] width 715 height 446
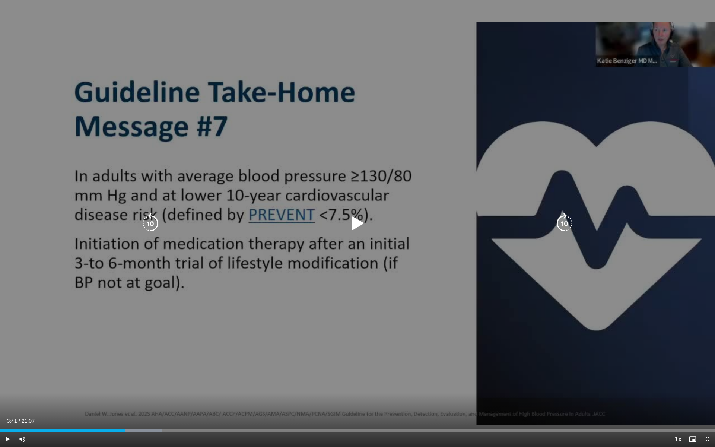
drag, startPoint x: 120, startPoint y: 362, endPoint x: 112, endPoint y: 382, distance: 22.2
click at [121, 364] on div "10 seconds Tap to unmute" at bounding box center [357, 223] width 715 height 446
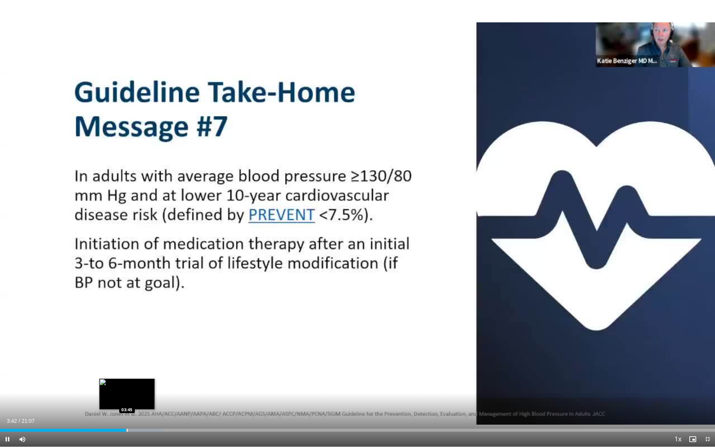
click at [128, 386] on div "Progress Bar" at bounding box center [127, 430] width 1 height 3
click at [134, 386] on div "Progress Bar" at bounding box center [133, 430] width 1 height 3
click at [143, 386] on div "Progress Bar" at bounding box center [143, 430] width 1 height 3
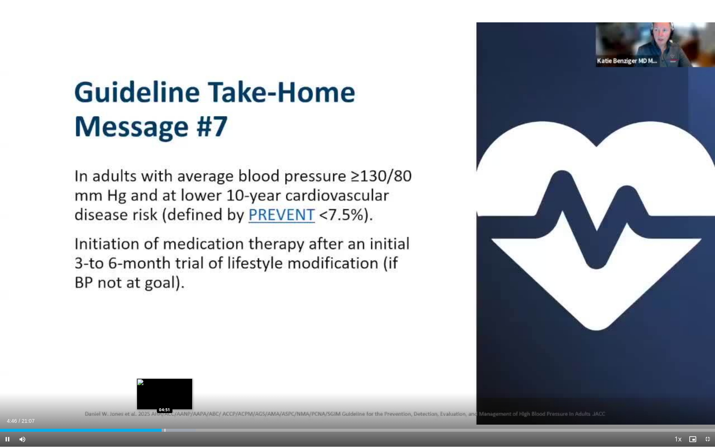
click at [165, 386] on div "Loaded : 27.40% 04:46 04:51" at bounding box center [357, 427] width 715 height 7
click at [171, 386] on div "Progress Bar" at bounding box center [170, 430] width 1 height 3
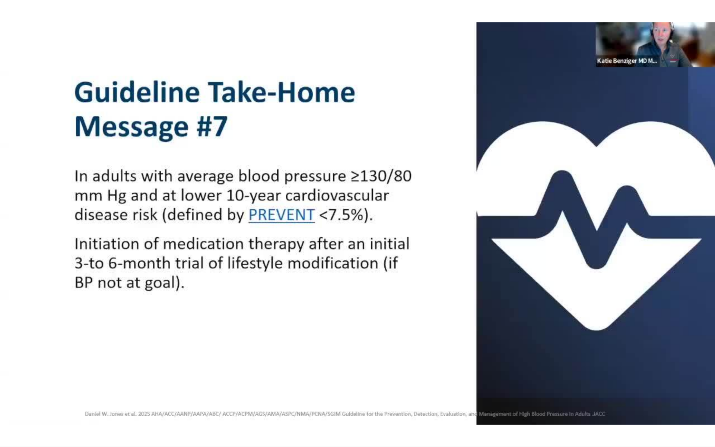
click at [187, 386] on video-js "**********" at bounding box center [357, 223] width 715 height 447
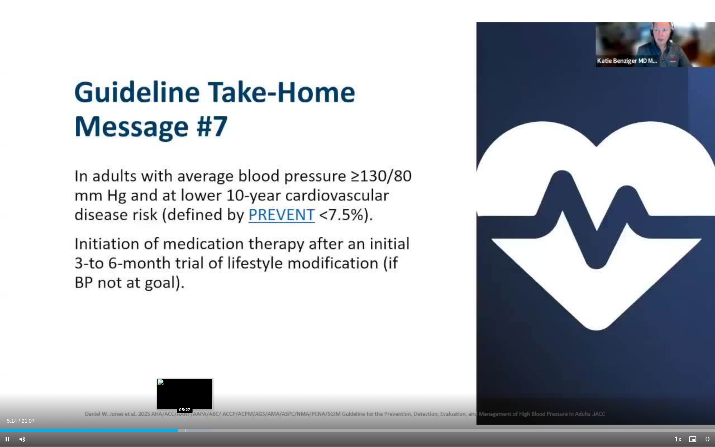
click at [185, 386] on div "Progress Bar" at bounding box center [185, 430] width 1 height 3
click at [189, 386] on div "Progress Bar" at bounding box center [189, 430] width 1 height 3
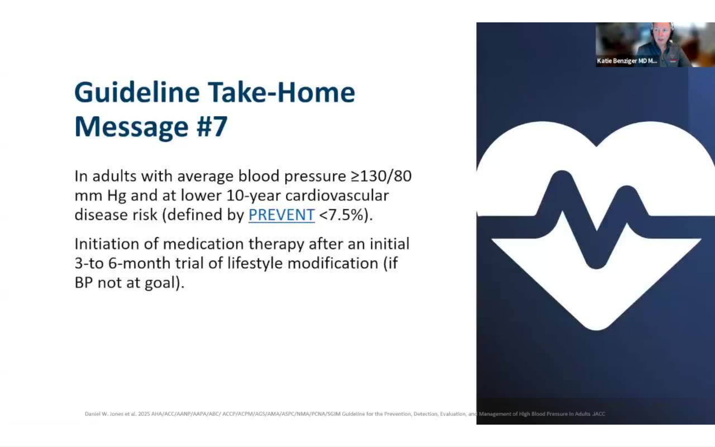
click at [196, 386] on video-js "**********" at bounding box center [357, 223] width 715 height 447
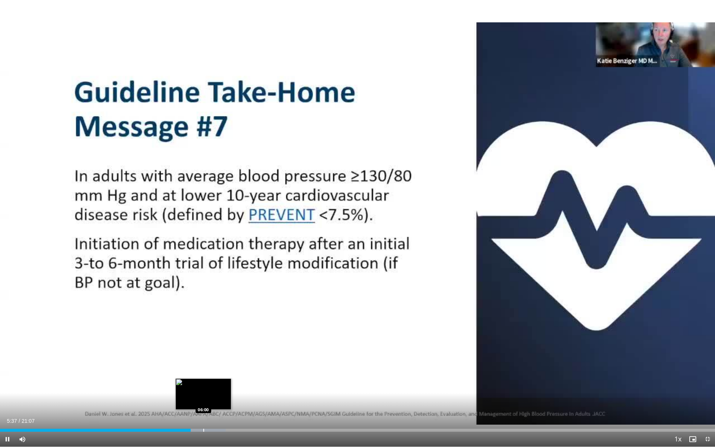
click at [204, 386] on div "Progress Bar" at bounding box center [203, 430] width 1 height 3
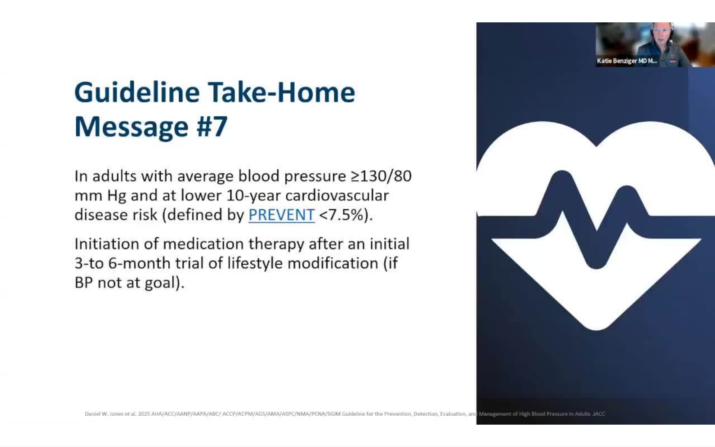
click at [221, 386] on div "10 seconds Tap to unmute" at bounding box center [357, 223] width 715 height 446
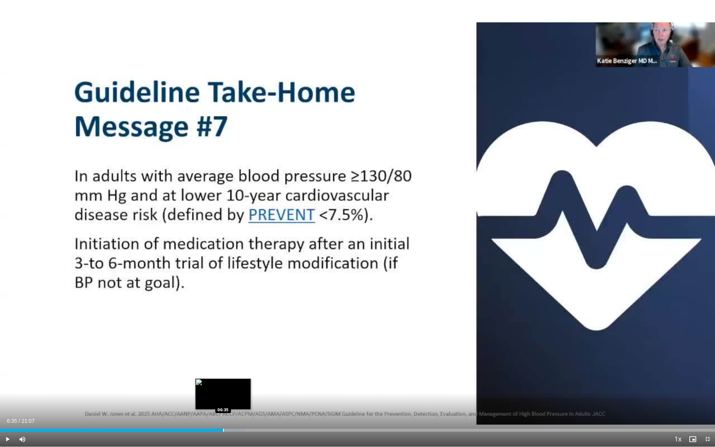
click at [223, 386] on div "Progress Bar" at bounding box center [223, 430] width 1 height 3
click at [234, 386] on div "Progress Bar" at bounding box center [234, 430] width 1 height 3
click at [246, 386] on div "Loaded : 37.58% 06:55 07:15" at bounding box center [357, 427] width 715 height 7
click at [252, 386] on div "Progress Bar" at bounding box center [252, 430] width 1 height 3
click at [254, 386] on div "Progress Bar" at bounding box center [254, 430] width 1 height 3
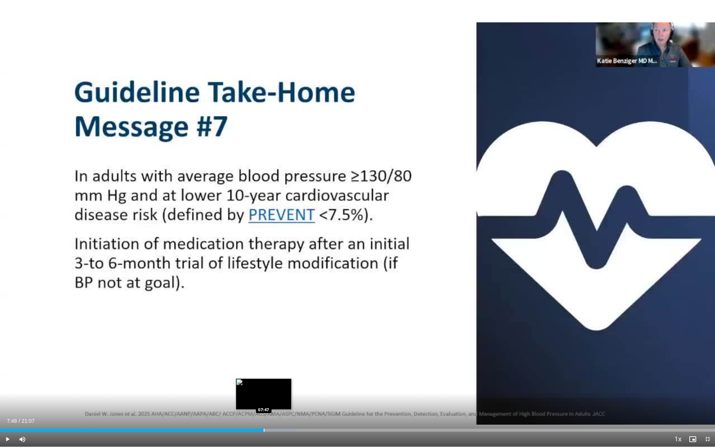
click at [264, 386] on div "Loaded : 41.49% 07:48 07:47" at bounding box center [357, 430] width 715 height 3
click at [280, 386] on div "Loaded : 41.83% 08:16 08:14" at bounding box center [357, 427] width 715 height 7
click at [286, 386] on div "Progress Bar" at bounding box center [290, 430] width 52 height 3
click at [290, 386] on div "Progress Bar" at bounding box center [290, 430] width 1 height 3
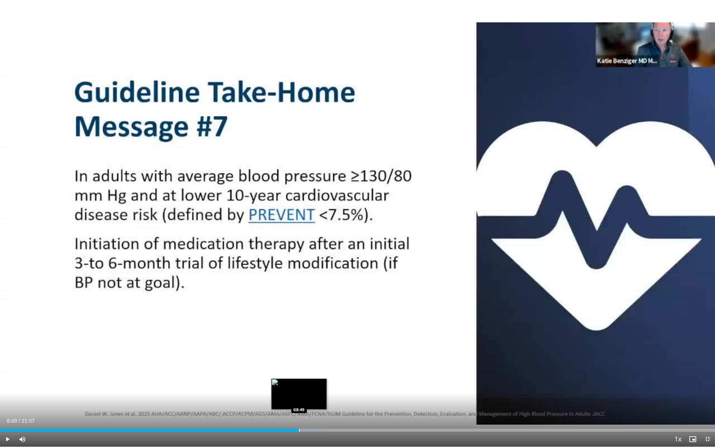
click at [299, 386] on div "Loaded : 45.40% 08:49 08:49" at bounding box center [357, 430] width 715 height 3
click at [308, 386] on div "Progress Bar" at bounding box center [308, 430] width 1 height 3
click at [323, 386] on div "Progress Bar" at bounding box center [322, 430] width 1 height 3
click at [334, 386] on div "Progress Bar" at bounding box center [334, 430] width 1 height 3
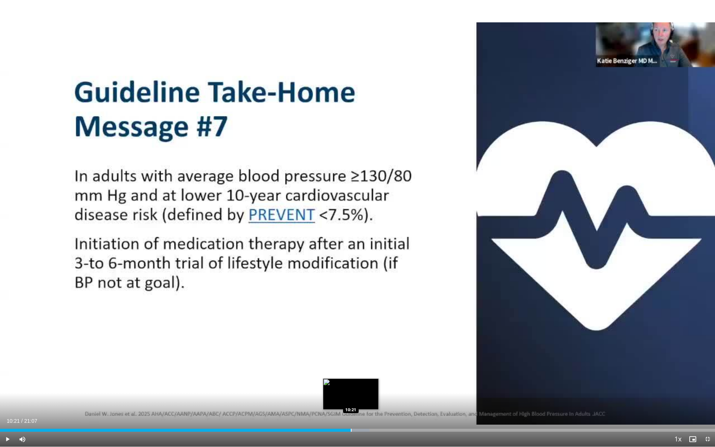
click at [351, 386] on div "Progress Bar" at bounding box center [351, 430] width 1 height 3
click at [361, 386] on div "Loaded : 54.02% 10:21 10:39" at bounding box center [357, 427] width 715 height 7
click at [366, 386] on div "Progress Bar" at bounding box center [365, 430] width 1 height 3
click at [370, 386] on div "Progress Bar" at bounding box center [370, 430] width 1 height 3
click at [376, 386] on div "Progress Bar" at bounding box center [376, 430] width 1 height 3
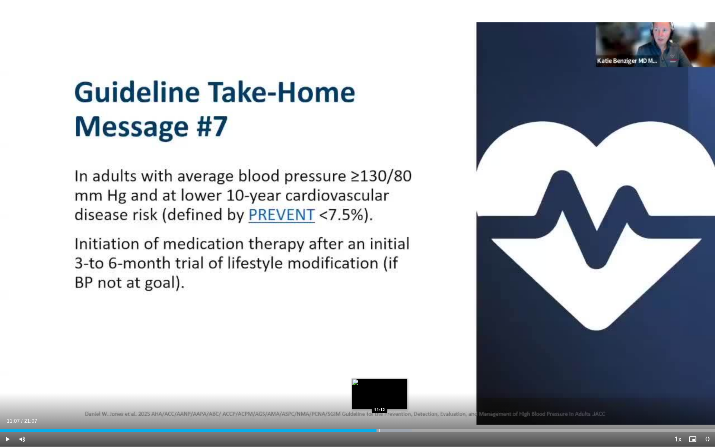
click at [380, 386] on div "Progress Bar" at bounding box center [379, 430] width 1 height 3
click at [383, 386] on div "Progress Bar" at bounding box center [383, 430] width 1 height 3
click at [388, 386] on div "Progress Bar" at bounding box center [388, 430] width 1 height 3
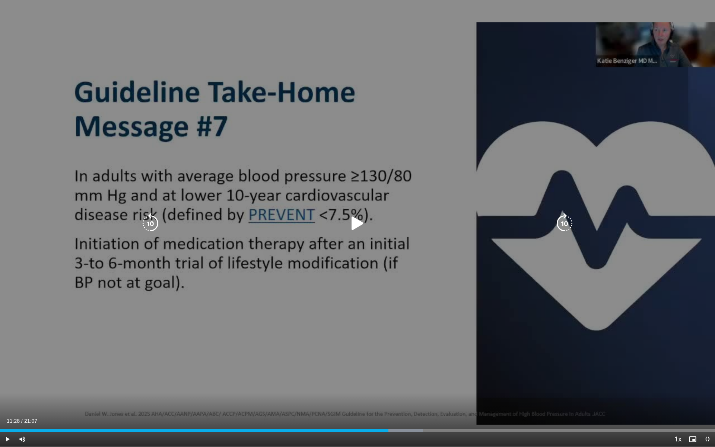
click at [366, 346] on div "10 seconds Tap to unmute" at bounding box center [357, 223] width 715 height 446
click at [398, 386] on div "Loaded : 59.19% 11:29 11:43" at bounding box center [357, 427] width 715 height 7
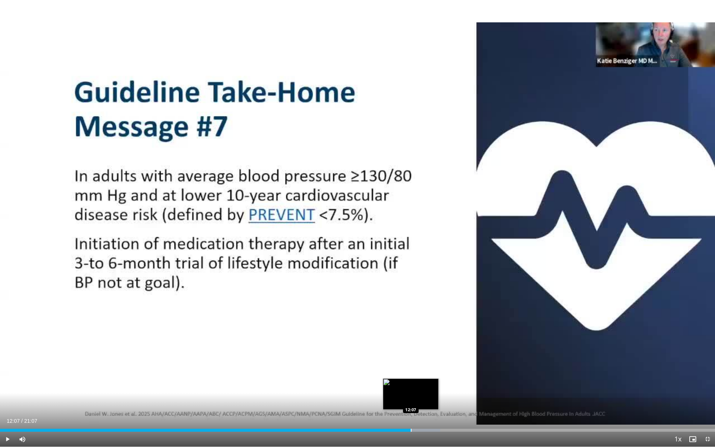
click at [411, 386] on div "Loaded : 61.56% 12:07 12:07" at bounding box center [357, 427] width 715 height 7
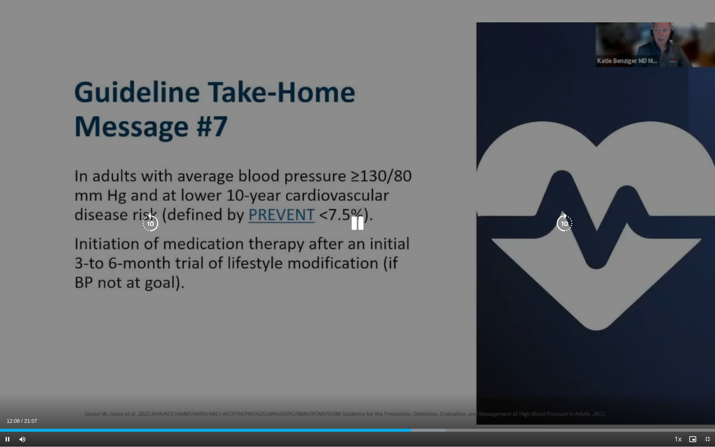
click at [417, 386] on div "Current Time 12:08 / Duration 21:07 Pause Skip Backward Skip Forward Mute 100% …" at bounding box center [357, 438] width 715 height 15
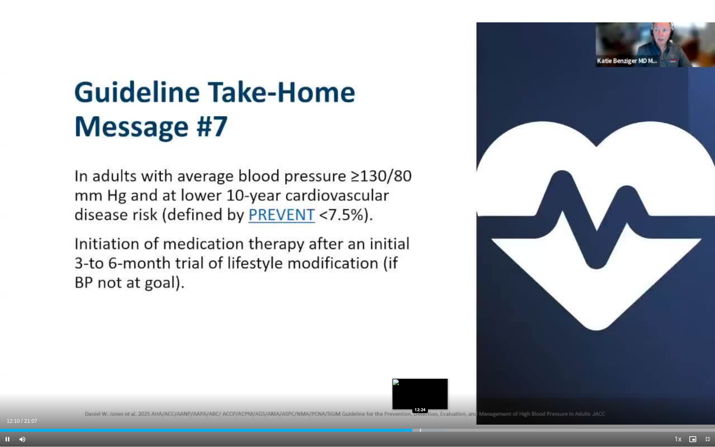
click at [420, 386] on div "Progress Bar" at bounding box center [420, 430] width 1 height 3
click at [433, 386] on div "Progress Bar" at bounding box center [433, 430] width 1 height 3
click at [445, 386] on div "Progress Bar" at bounding box center [447, 430] width 36 height 3
click at [456, 386] on div "Progress Bar" at bounding box center [456, 430] width 1 height 3
click at [472, 386] on div "Current Time 13:29 / Duration 21:07 Pause Skip Backward Skip Forward Mute 100% …" at bounding box center [357, 438] width 715 height 15
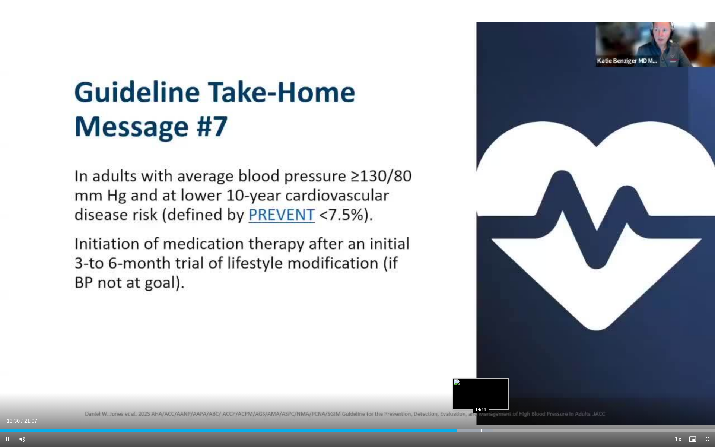
click at [482, 386] on div "Loaded : 68.89% 13:30 14:11" at bounding box center [357, 430] width 715 height 3
drag, startPoint x: 499, startPoint y: 429, endPoint x: 503, endPoint y: 430, distance: 4.4
click at [500, 386] on div "Loaded : 72.61% 14:15 14:44" at bounding box center [357, 430] width 715 height 3
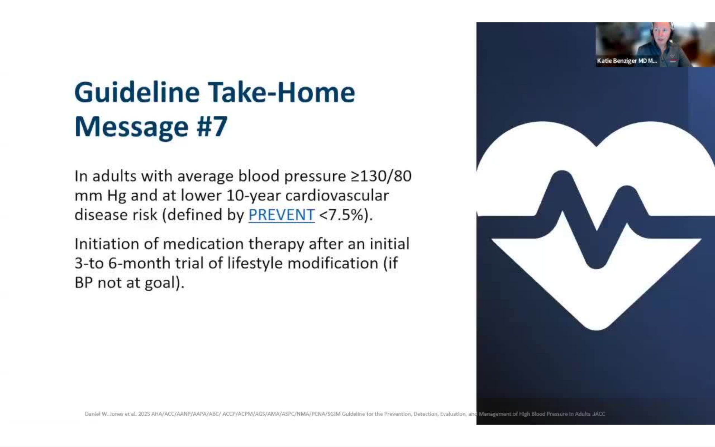
click at [519, 386] on video-js "**********" at bounding box center [357, 223] width 715 height 447
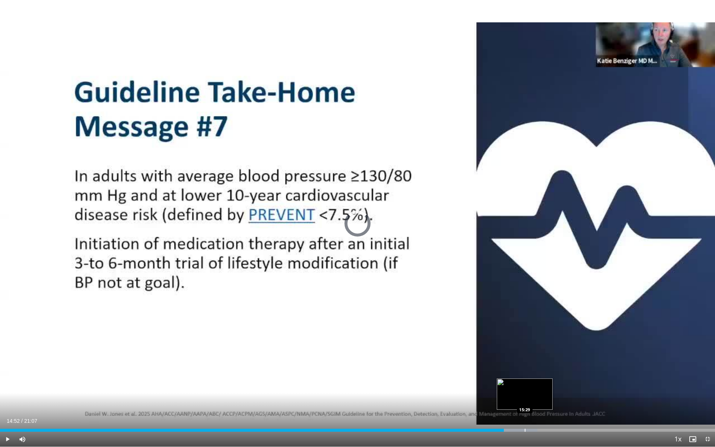
click at [525, 386] on div "Progress Bar" at bounding box center [525, 430] width 1 height 3
click at [547, 386] on div "Loaded : 78.29% 16:08 16:08" at bounding box center [357, 427] width 715 height 7
click at [558, 386] on div "Loaded : 81.29% 16:09 16:28" at bounding box center [357, 430] width 715 height 3
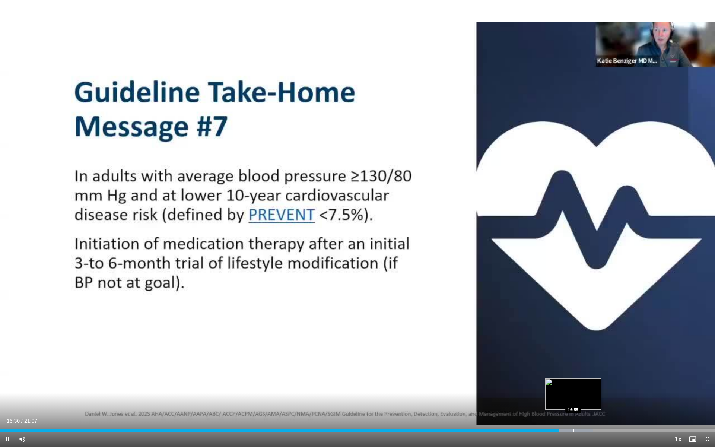
click at [573, 386] on div "Progress Bar" at bounding box center [573, 430] width 1 height 3
click at [585, 386] on div "Progress Bar" at bounding box center [585, 430] width 1 height 3
click at [590, 386] on div "Progress Bar" at bounding box center [590, 430] width 1 height 3
click at [595, 386] on div "Progress Bar" at bounding box center [595, 430] width 1 height 3
click at [602, 386] on div "Progress Bar" at bounding box center [602, 430] width 1 height 3
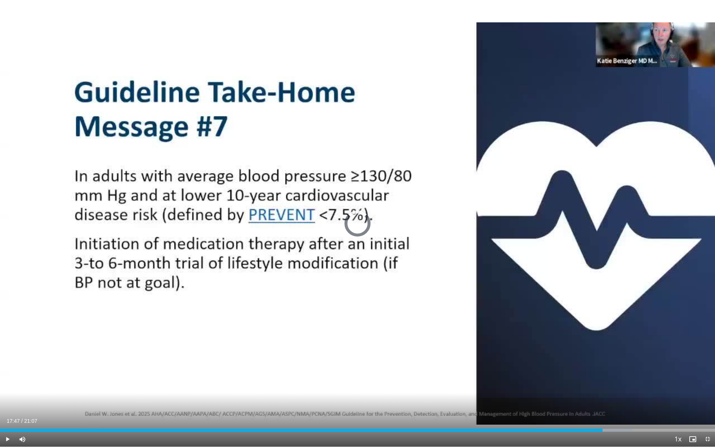
drag, startPoint x: 608, startPoint y: 431, endPoint x: 627, endPoint y: 432, distance: 19.0
click at [609, 386] on div "Progress Bar" at bounding box center [609, 430] width 47 height 3
click at [614, 386] on div "Progress Bar" at bounding box center [614, 430] width 1 height 3
click at [618, 386] on div "Progress Bar" at bounding box center [618, 430] width 1 height 3
click at [628, 386] on div "Progress Bar" at bounding box center [628, 430] width 1 height 3
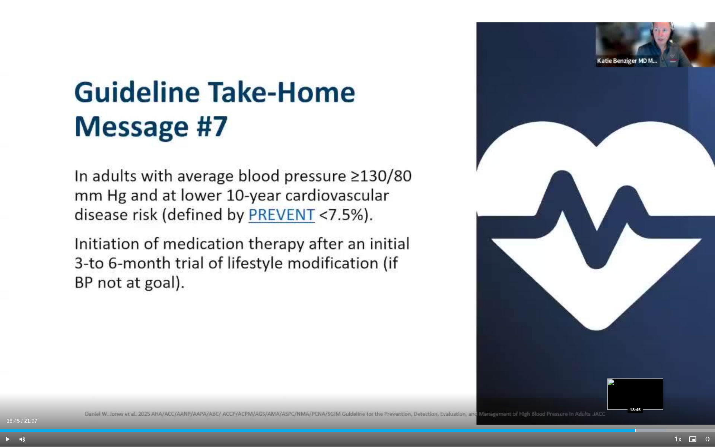
click at [635, 386] on div "Loaded : 93.13% 18:45 18:45" at bounding box center [357, 427] width 715 height 7
click at [641, 386] on div "Loaded : 93.92% 18:57 18:56" at bounding box center [357, 427] width 715 height 7
click at [648, 386] on div "Progress Bar" at bounding box center [648, 430] width 1 height 3
click at [654, 386] on div "Progress Bar" at bounding box center [654, 430] width 1 height 3
click at [660, 386] on div "Current Time 19:25 / Duration 21:07 Pause Skip Backward Skip Forward Mute 100% …" at bounding box center [357, 438] width 715 height 15
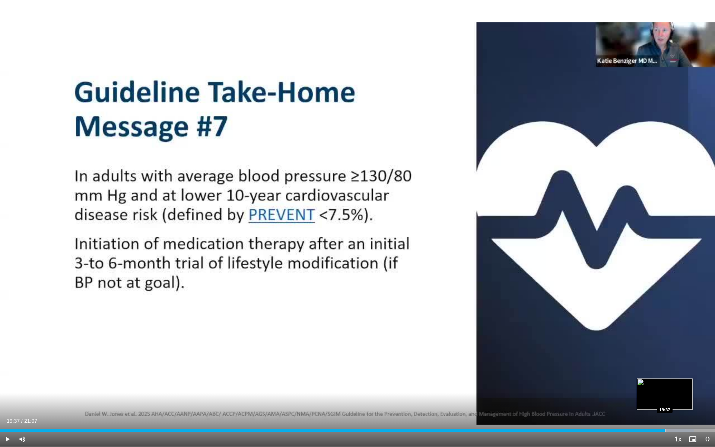
click at [665, 386] on div "Loaded : 97.08% 19:37 19:37" at bounding box center [357, 427] width 715 height 7
click at [672, 386] on div "Loaded : 98.65% 19:40 19:50" at bounding box center [357, 427] width 715 height 7
click at [682, 386] on div "Loaded : 99.43% 20:08 20:08" at bounding box center [357, 427] width 715 height 7
click at [694, 386] on div "Loaded : 100.00% 20:30 20:29" at bounding box center [357, 430] width 715 height 3
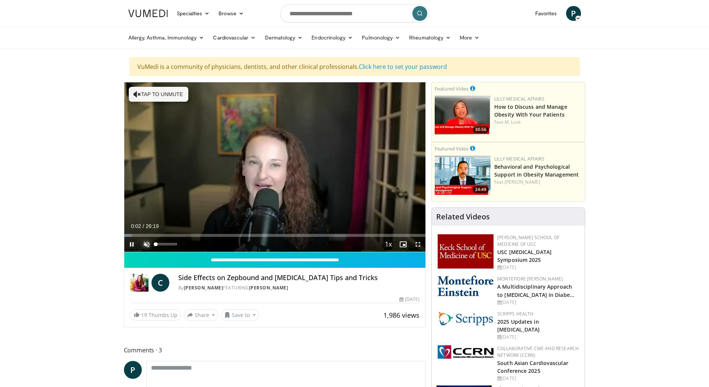
click at [144, 244] on span "Video Player" at bounding box center [146, 244] width 15 height 15
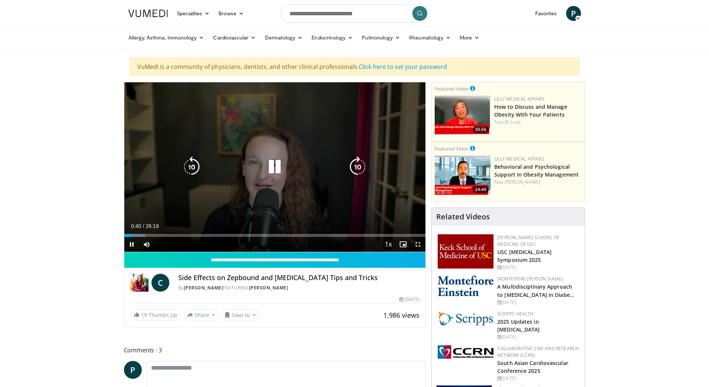
click at [274, 165] on icon "Video Player" at bounding box center [274, 166] width 21 height 21
click at [272, 163] on icon "Video Player" at bounding box center [274, 166] width 21 height 21
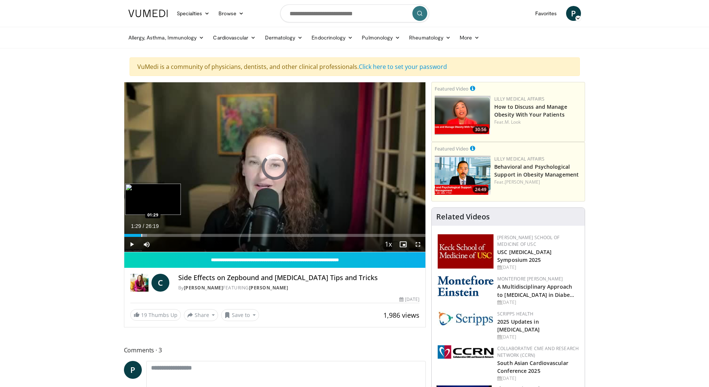
click at [141, 234] on div "Progress Bar" at bounding box center [141, 235] width 1 height 3
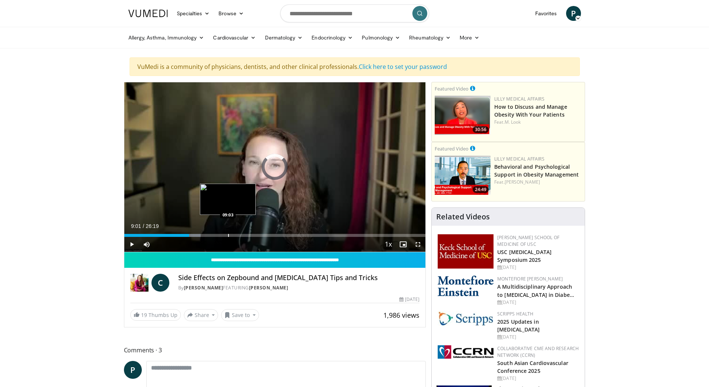
click at [228, 235] on div "Progress Bar" at bounding box center [228, 235] width 1 height 3
click at [252, 234] on div "Progress Bar" at bounding box center [252, 235] width 1 height 3
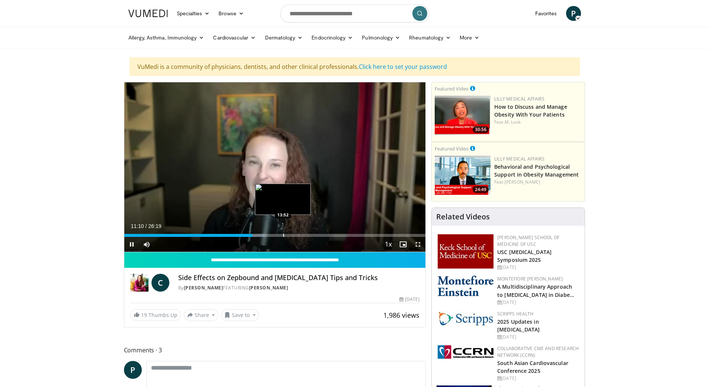
click at [283, 236] on div "Progress Bar" at bounding box center [283, 235] width 1 height 3
